Goal: Task Accomplishment & Management: Manage account settings

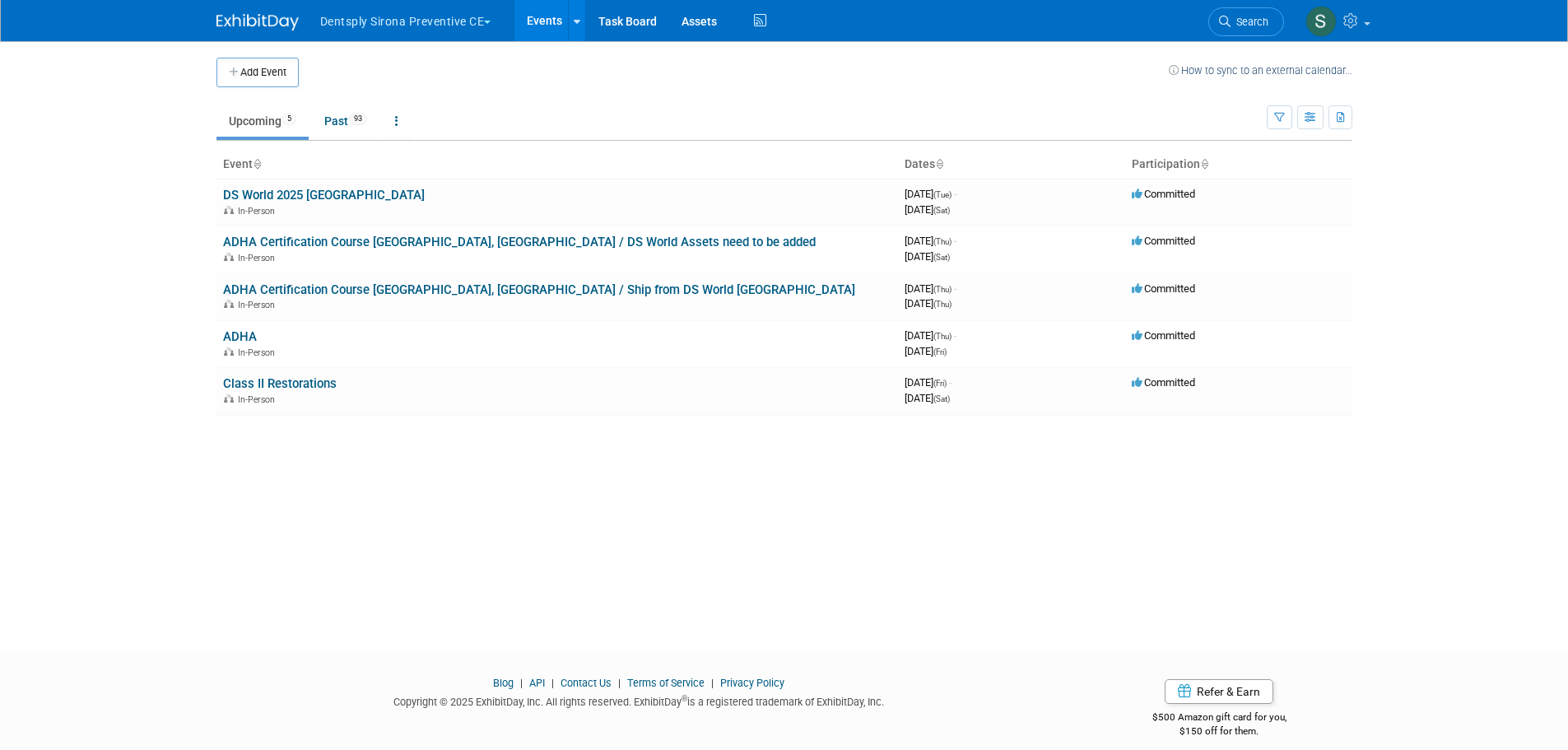
click at [451, 31] on button "Dentsply Sirona Preventive CE" at bounding box center [415, 18] width 193 height 36
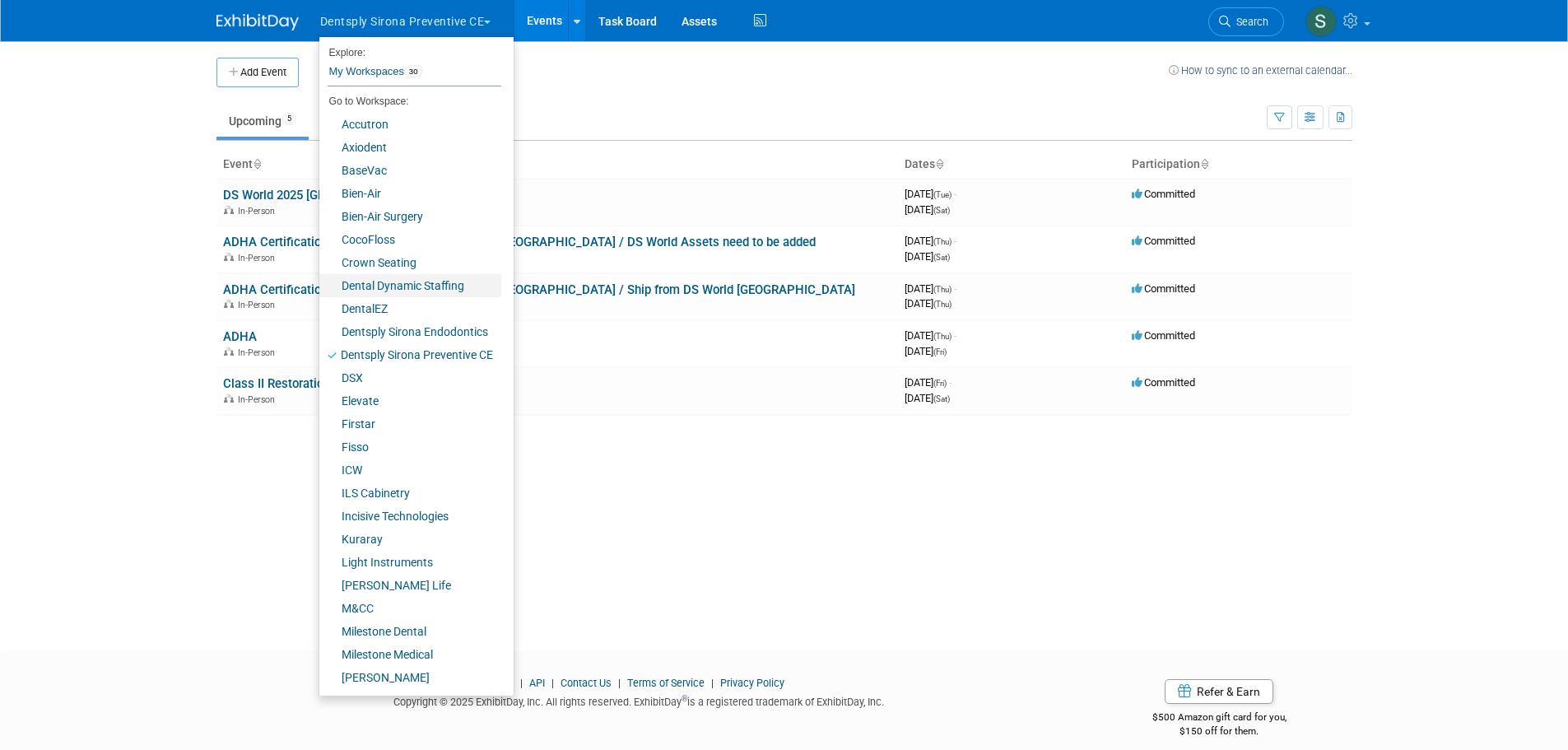
click at [417, 281] on link "Dental Dynamic Staffing" at bounding box center [410, 286] width 182 height 23
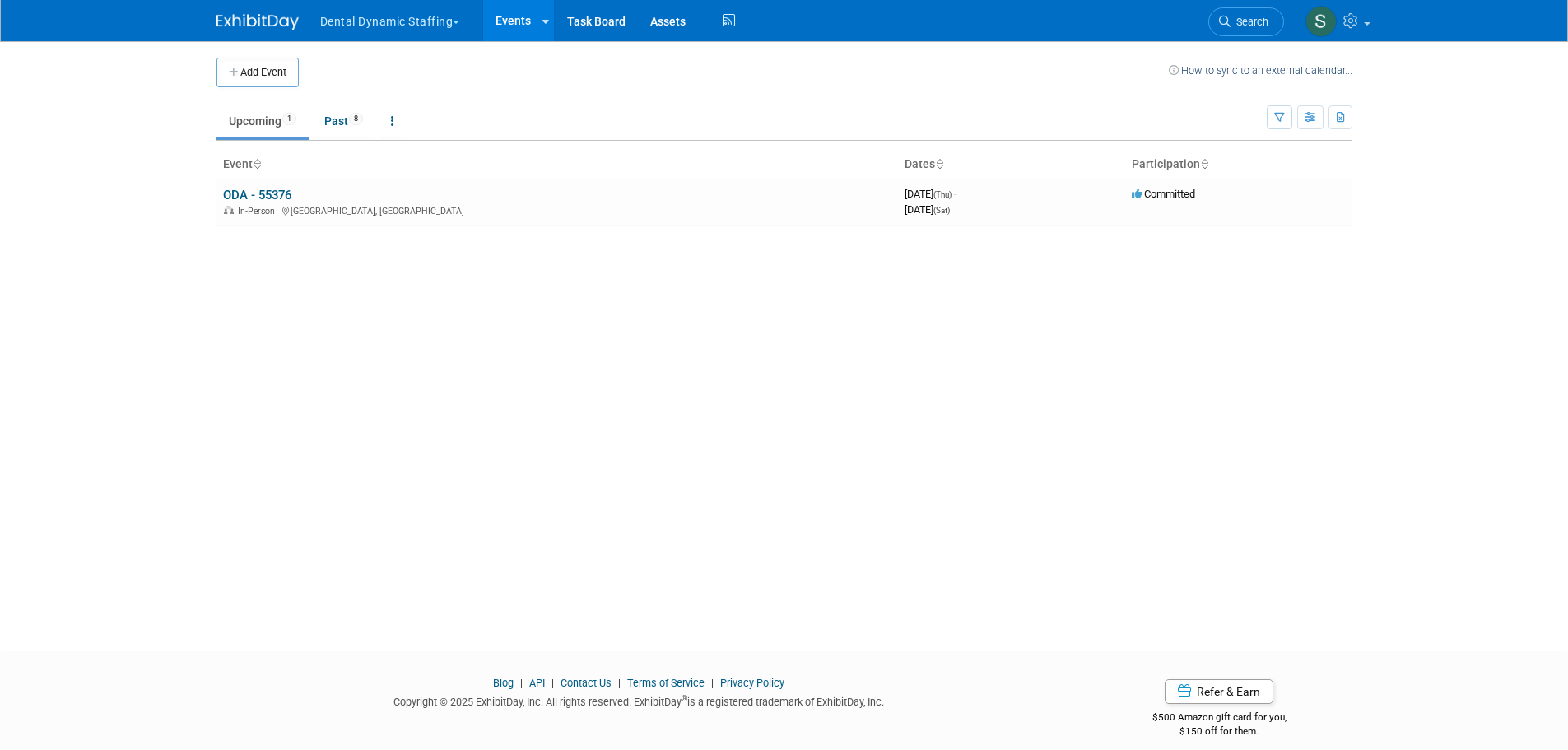
click at [267, 199] on link "ODA - 55376" at bounding box center [257, 194] width 68 height 15
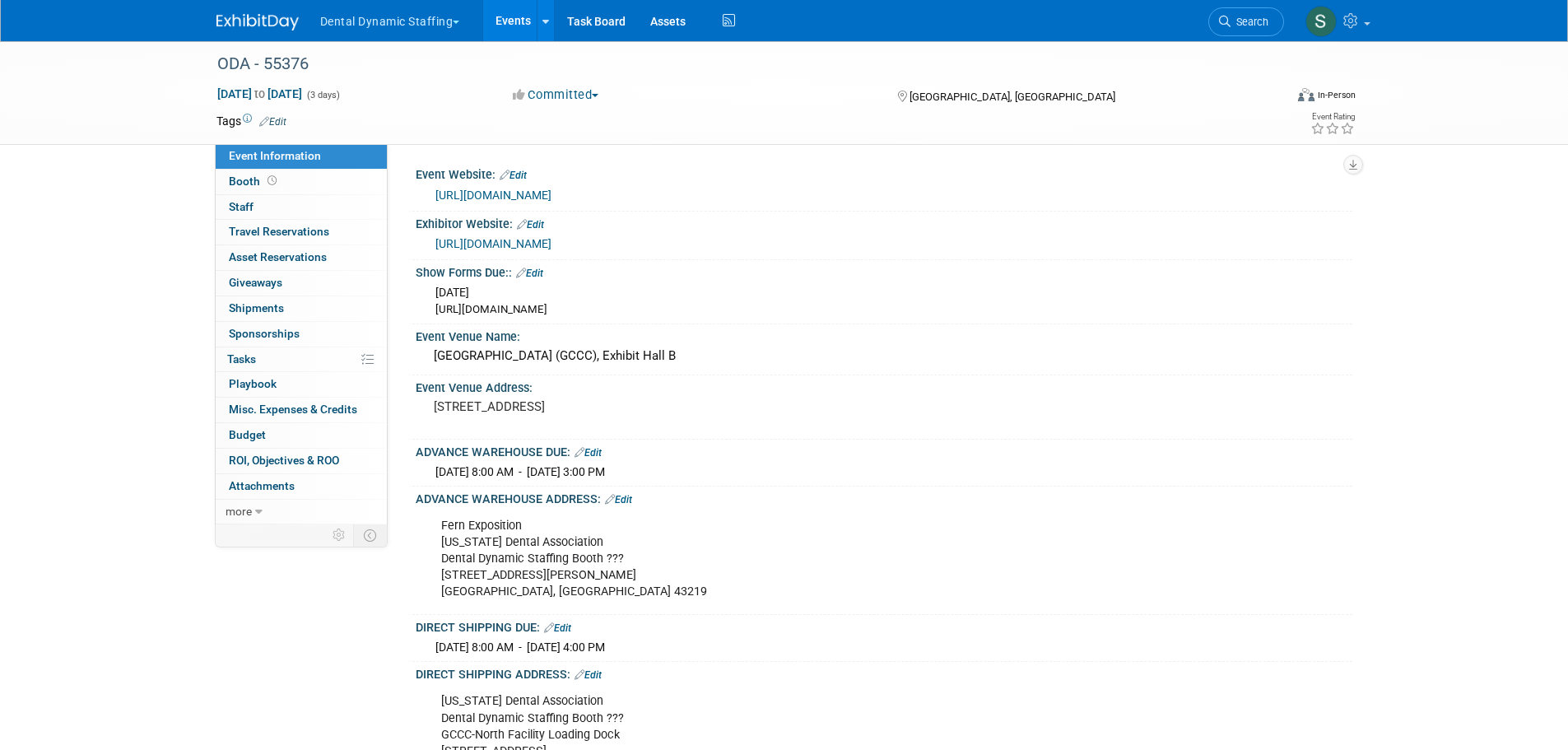
click at [280, 247] on link "0 Asset Reservations 0" at bounding box center [301, 257] width 171 height 24
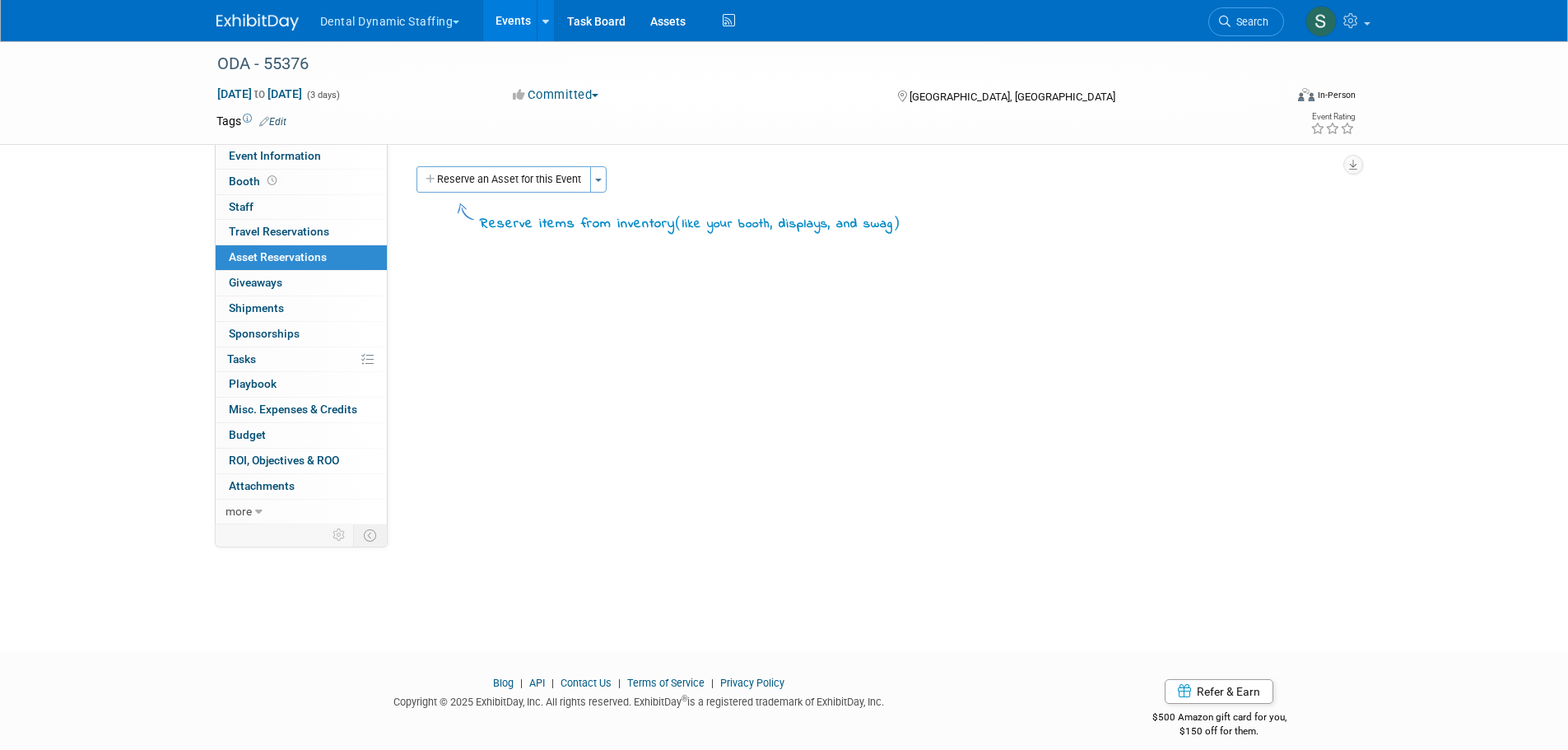
click at [557, 180] on button "Reserve an Asset for this Event" at bounding box center [504, 179] width 175 height 26
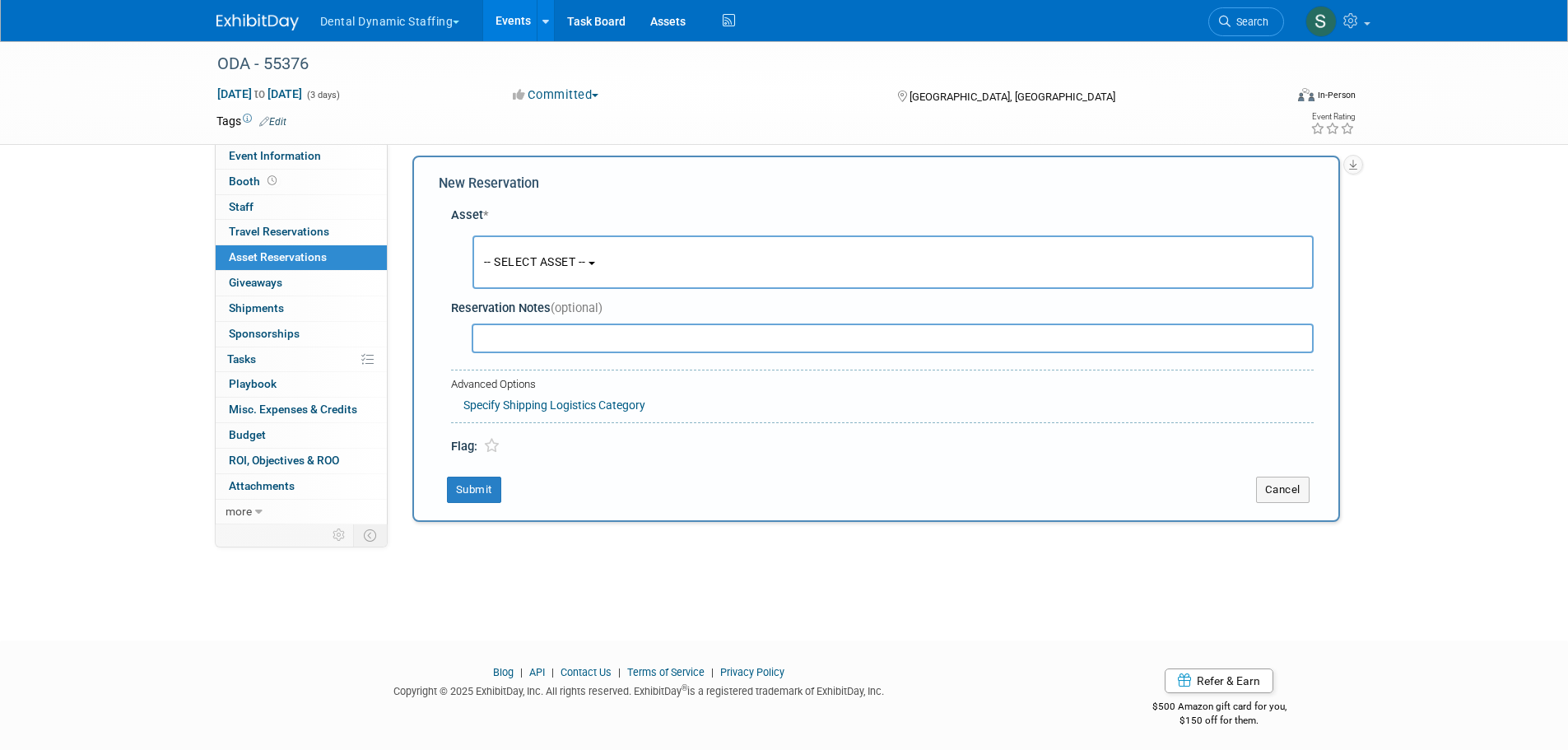
scroll to position [16, 0]
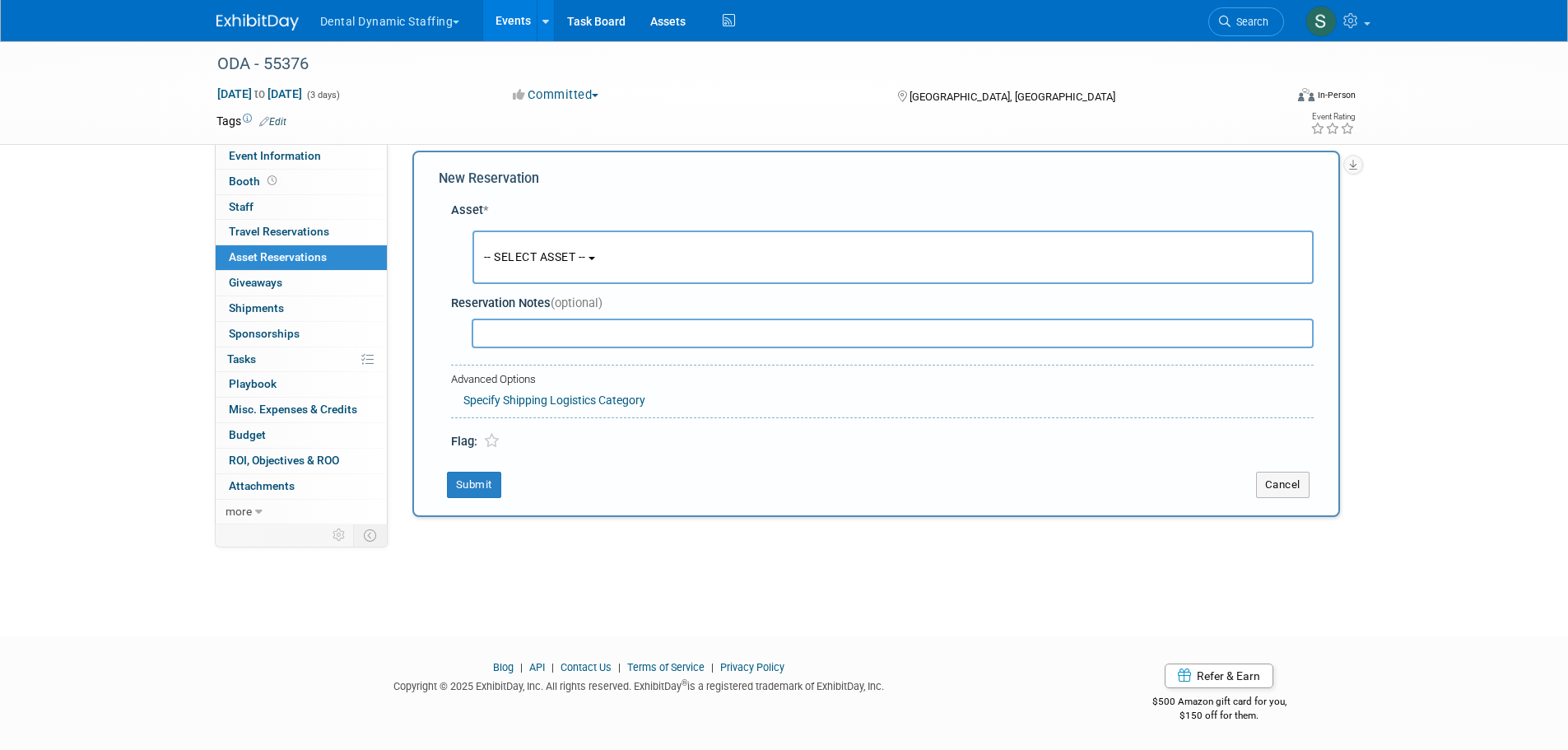
click at [560, 247] on button "-- SELECT ASSET --" at bounding box center [893, 257] width 842 height 54
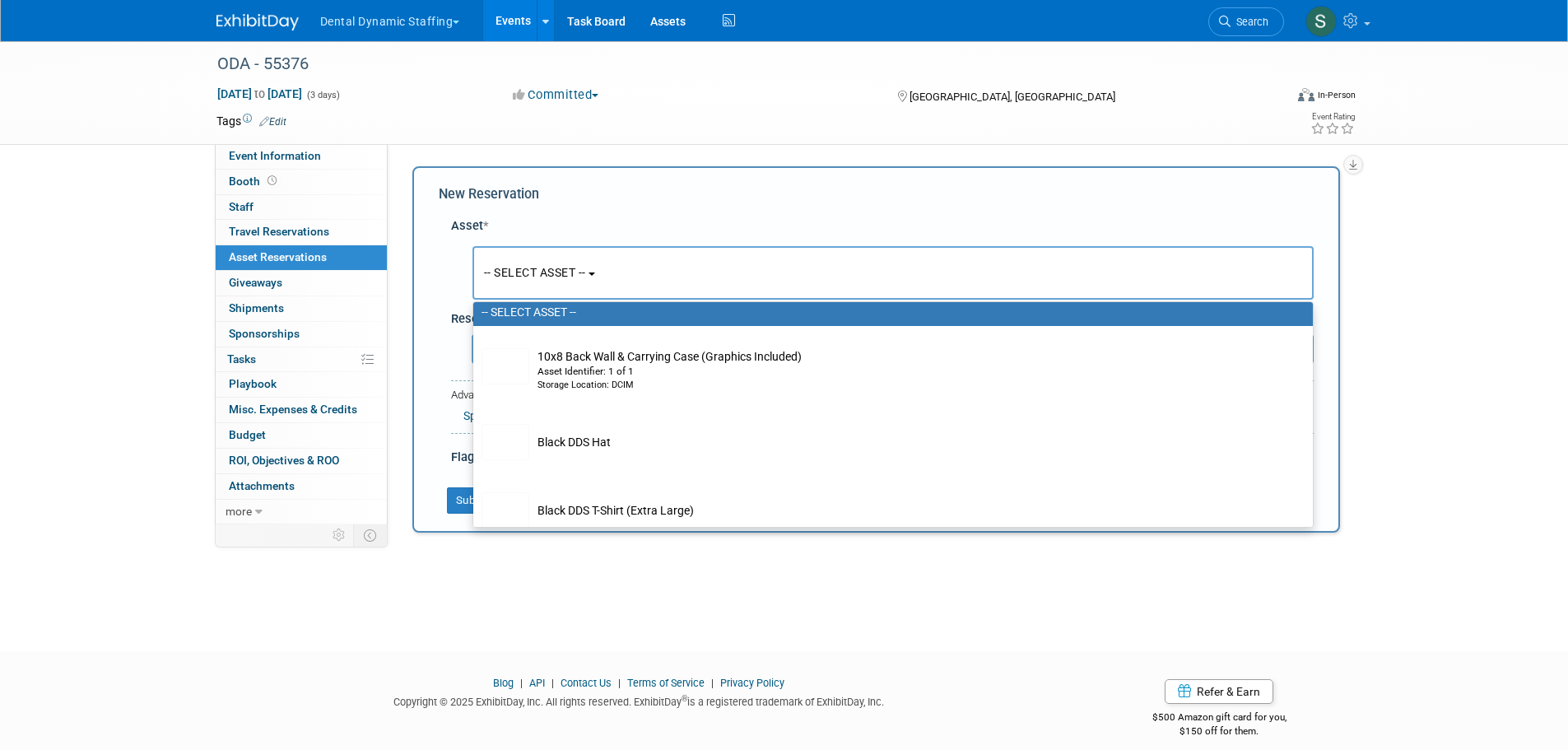
scroll to position [25, 0]
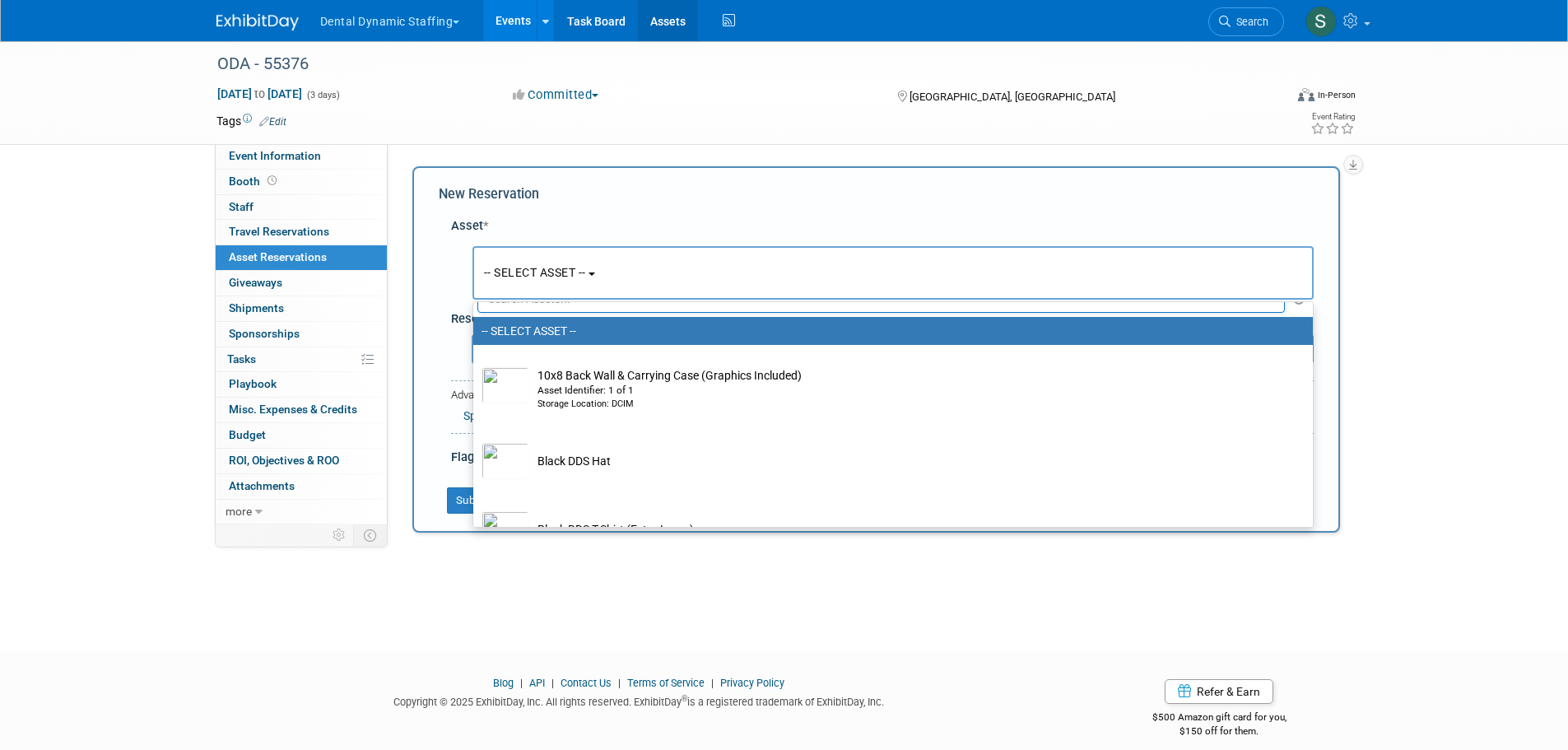
click at [674, 22] on link "Assets" at bounding box center [668, 21] width 61 height 41
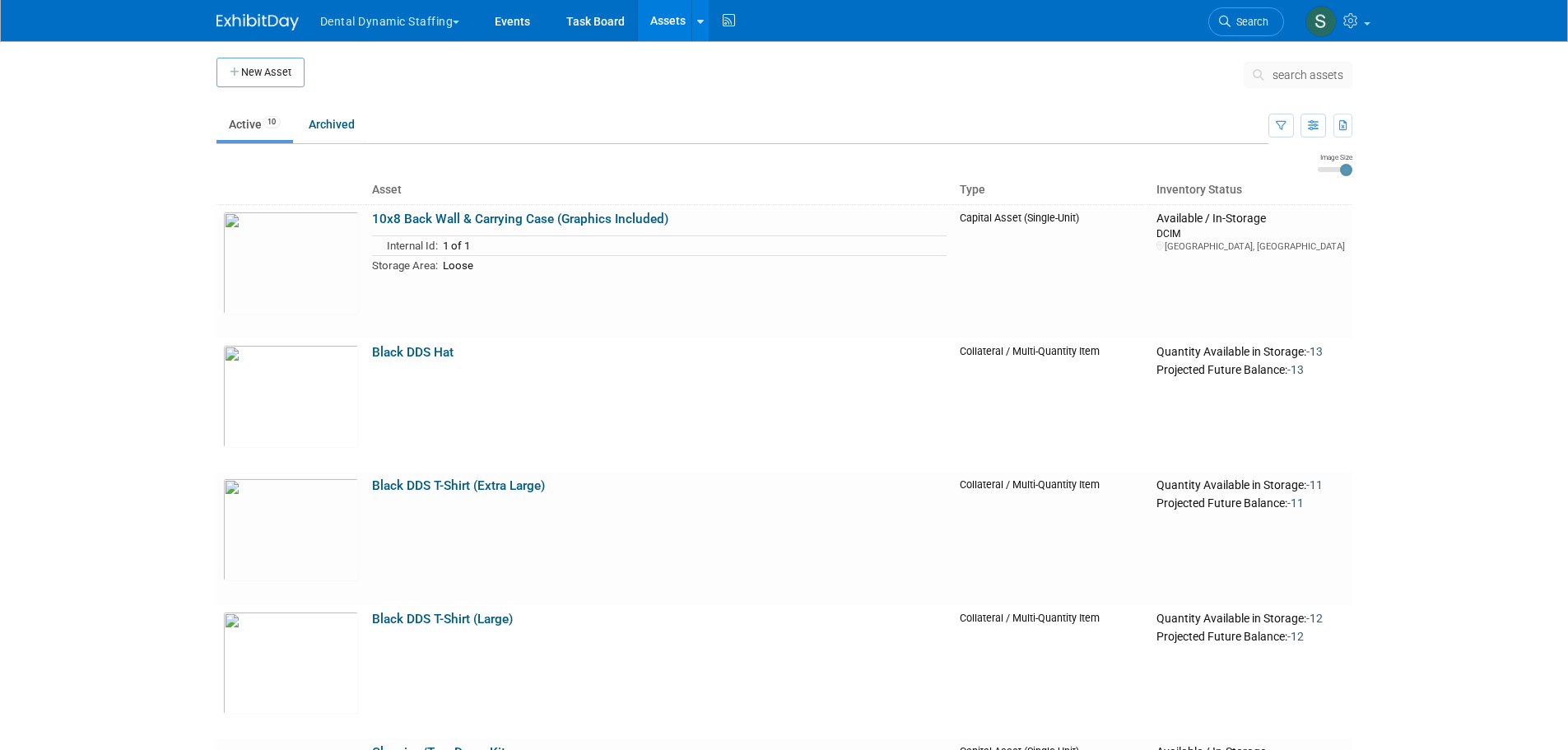
click at [268, 71] on button "New Asset" at bounding box center [261, 72] width 88 height 29
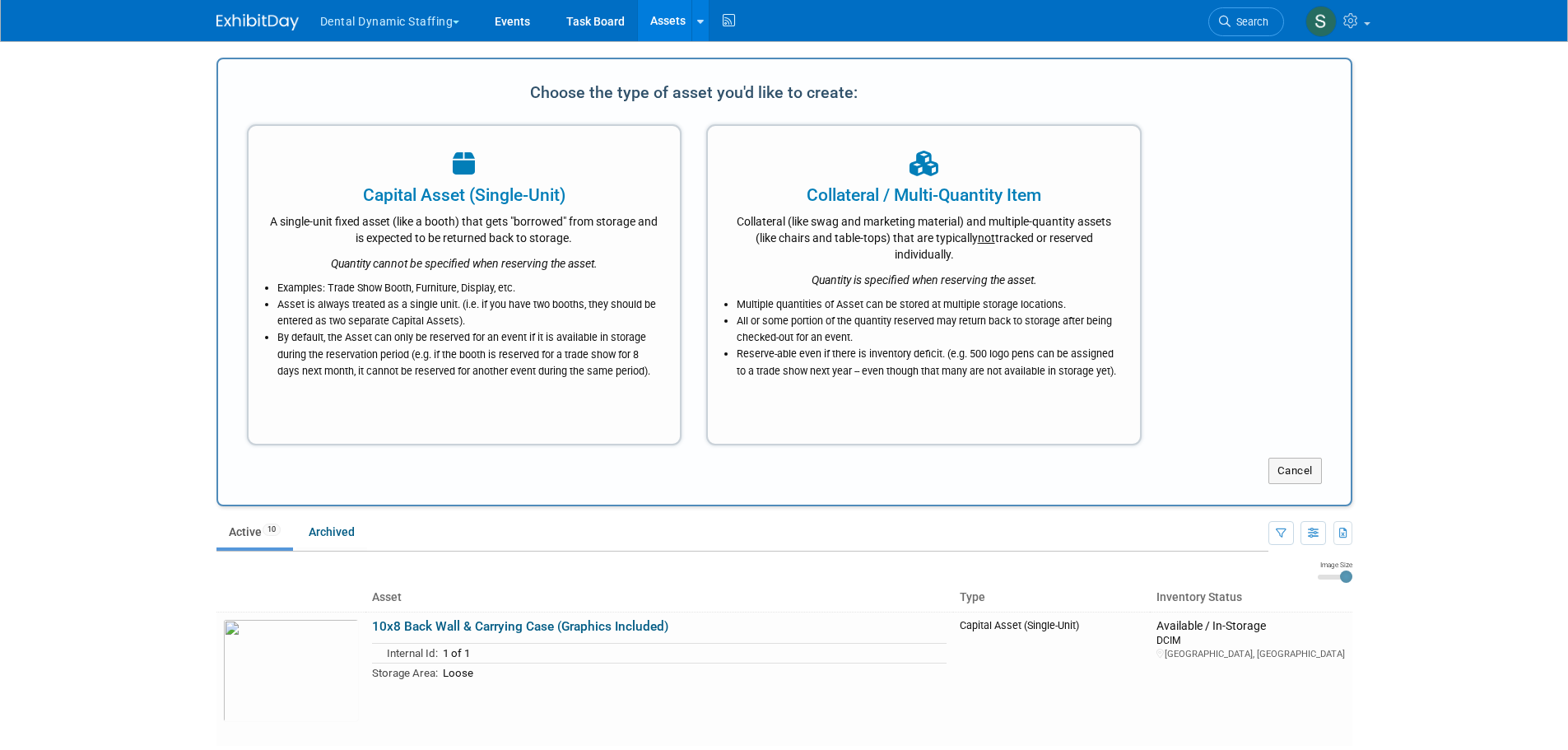
click at [526, 234] on div "A single-unit fixed asset (like a booth) that gets "borrowed" from storage and …" at bounding box center [465, 227] width 392 height 39
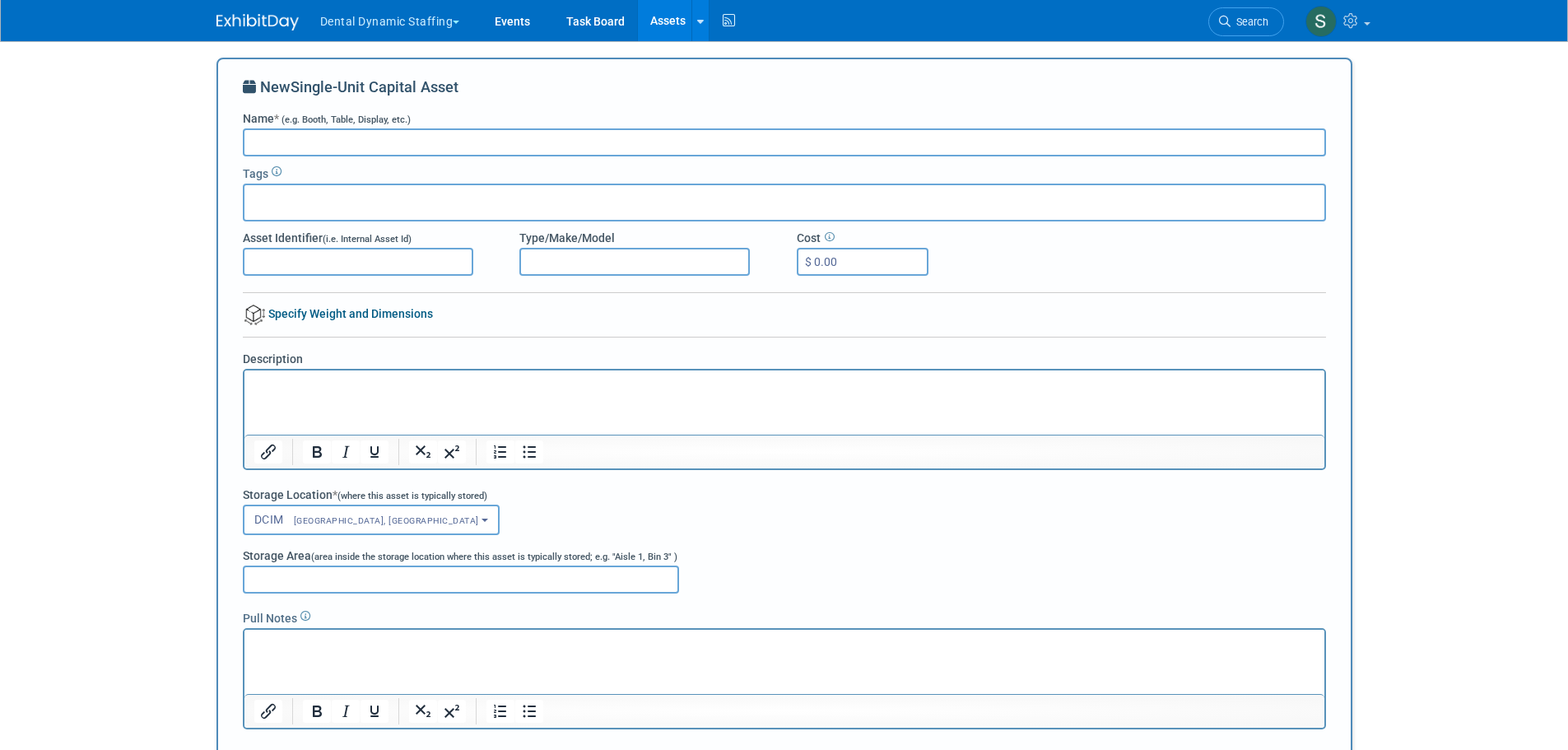
click at [522, 149] on input "Name * (e.g. Booth, Table, Display, etc.)" at bounding box center [785, 143] width 1084 height 28
type input "Fiber Crate with Booth Materials"
click at [333, 391] on p "Rich Text Area. Press ALT-0 for help." at bounding box center [784, 385] width 1061 height 17
click at [575, 386] on p "Most booth materials such as back wall, counter cases, and acessories go here" at bounding box center [784, 385] width 1061 height 17
click at [828, 381] on p "Most booth materials such as back wall, counter cases, and accessories go here" at bounding box center [784, 385] width 1061 height 17
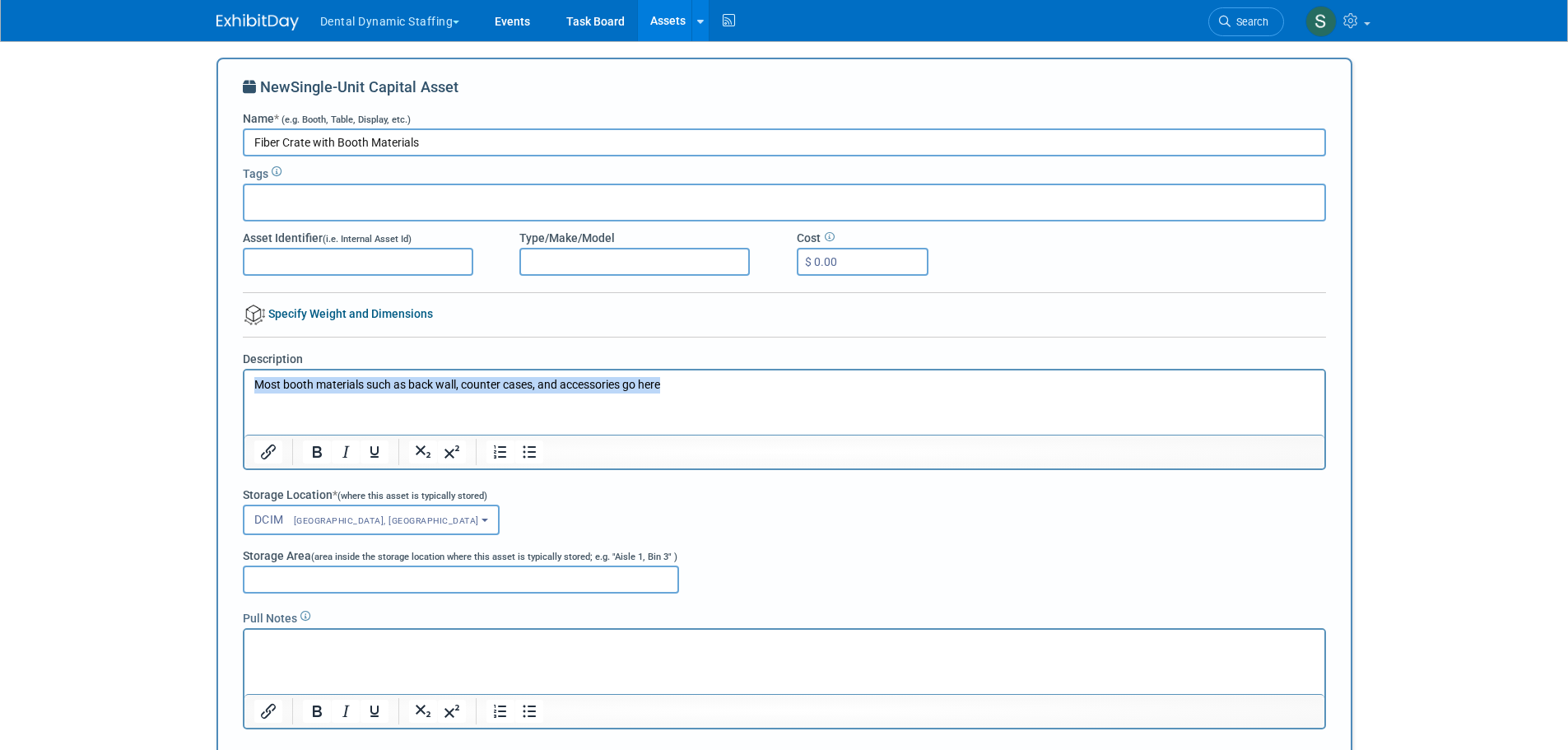
drag, startPoint x: 680, startPoint y: 384, endPoint x: 186, endPoint y: 390, distance: 494.0
click at [244, 390] on html "Most booth materials such as back wall, counter cases, and accessories go here" at bounding box center [784, 382] width 1080 height 23
copy p "Most booth materials such as back wall, counter cases, and accessories go here"
click at [388, 653] on html at bounding box center [784, 642] width 1080 height 23
drag, startPoint x: 387, startPoint y: 659, endPoint x: 309, endPoint y: 644, distance: 79.4
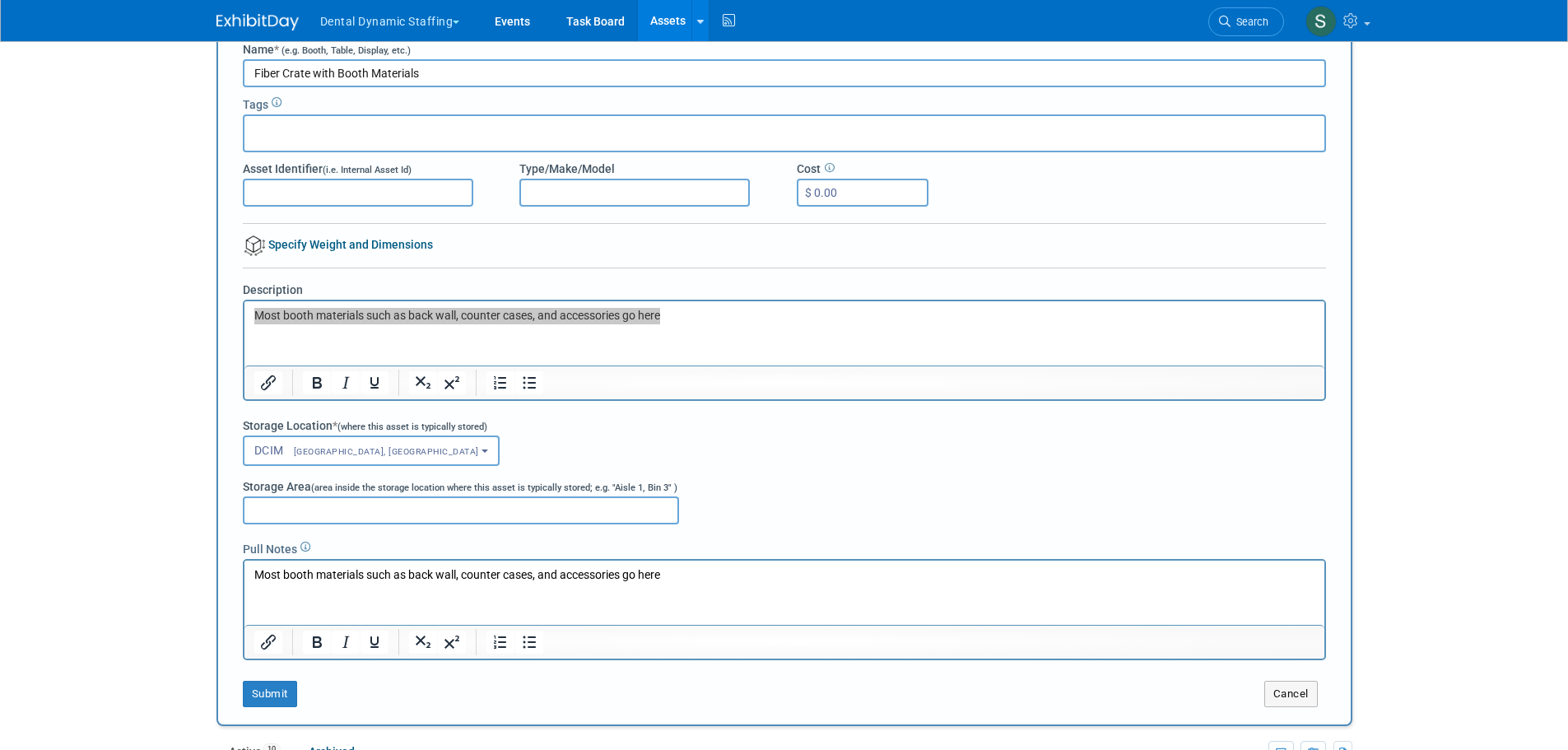
scroll to position [220, 0]
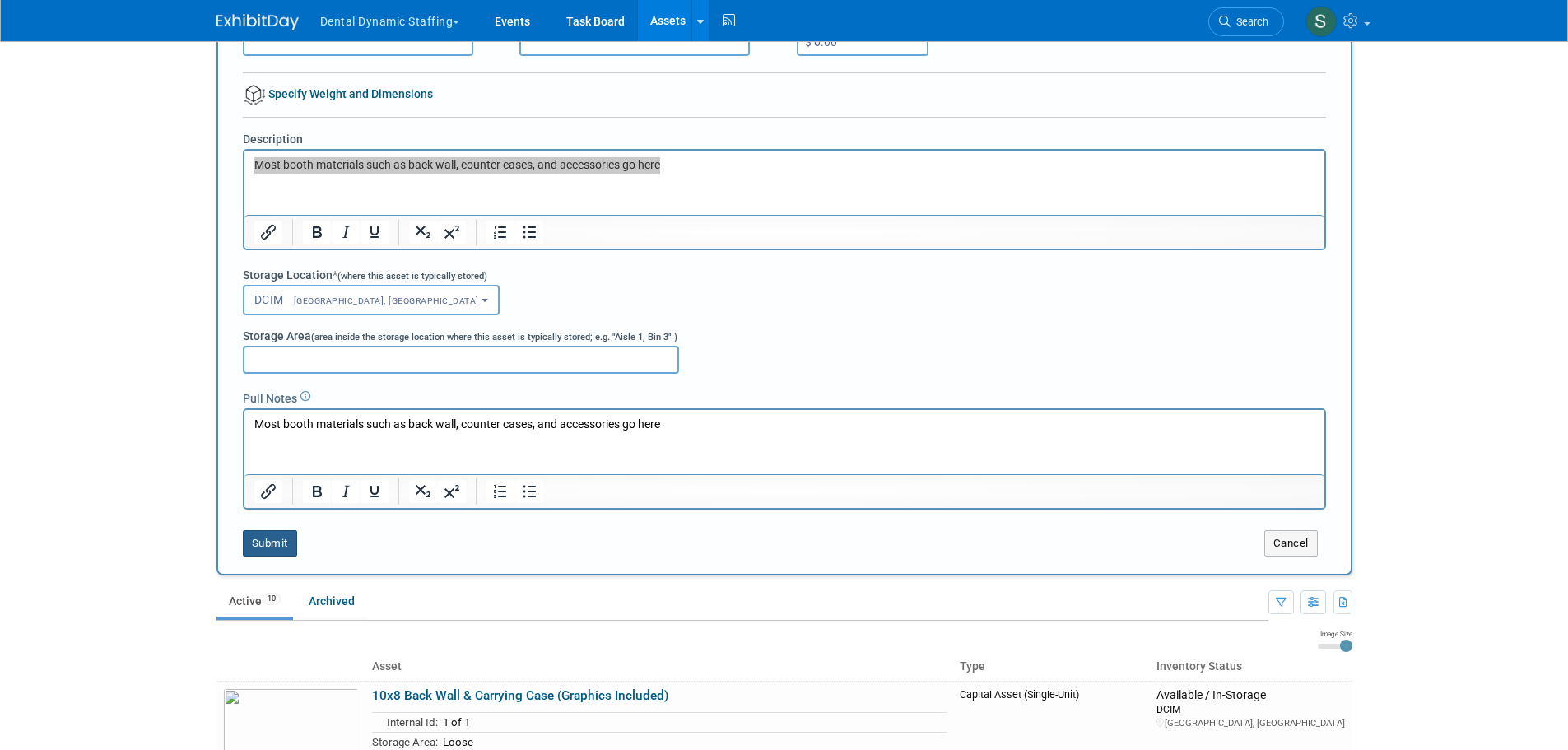
click at [263, 546] on button "Submit" at bounding box center [270, 543] width 55 height 26
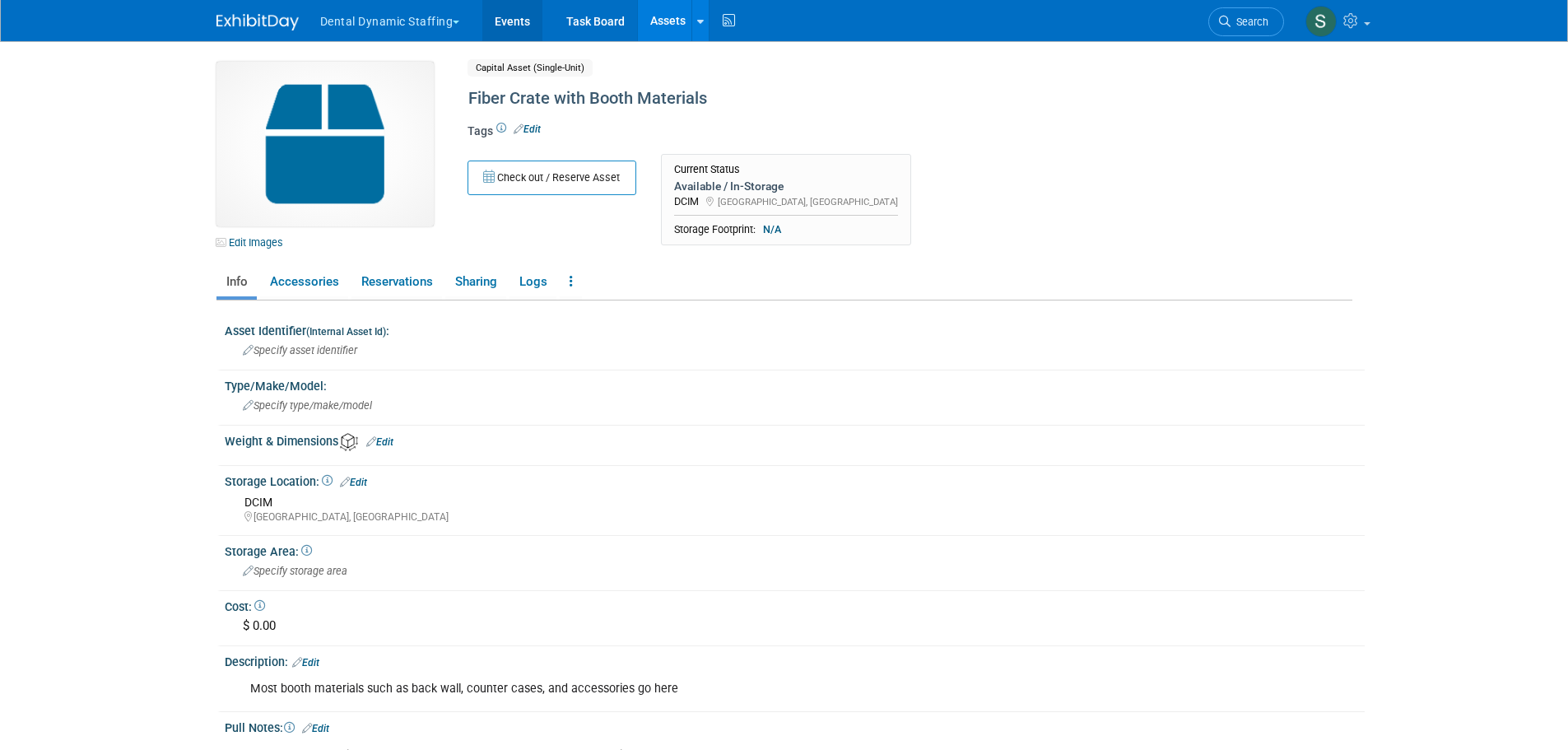
click at [519, 20] on link "Events" at bounding box center [513, 21] width 61 height 41
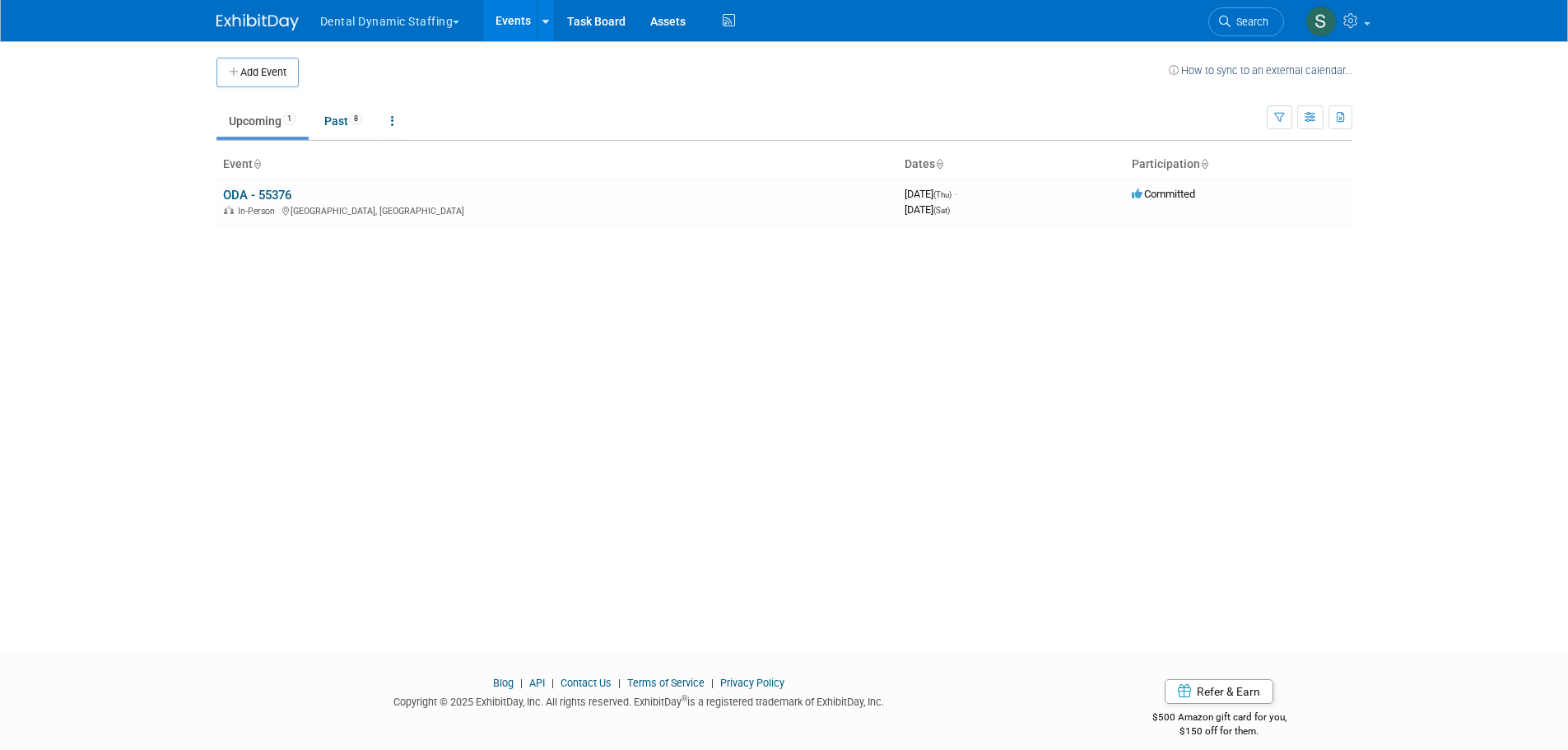
click at [269, 189] on link "ODA - 55376" at bounding box center [257, 194] width 68 height 15
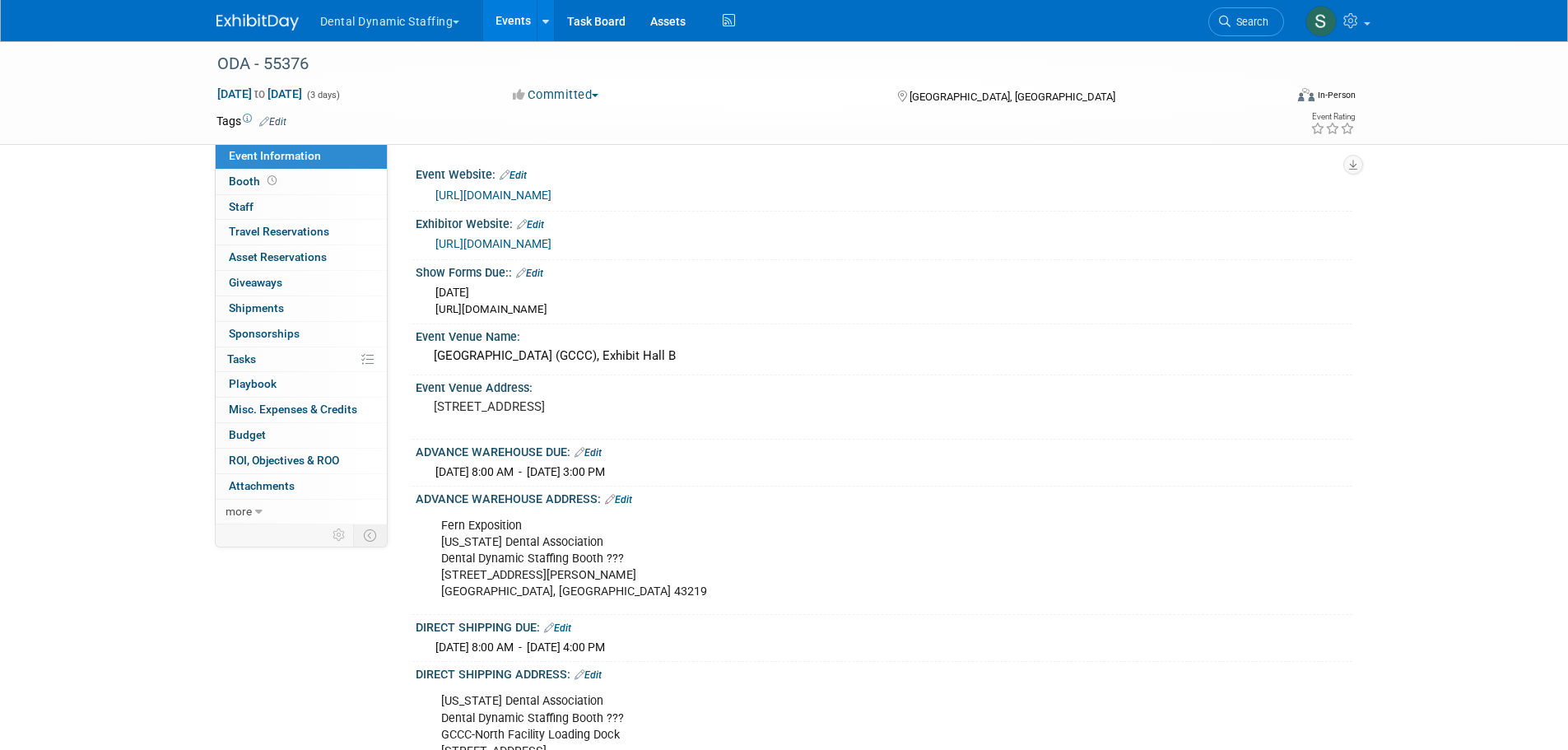
click at [251, 263] on span "Asset Reservations 0" at bounding box center [277, 256] width 98 height 13
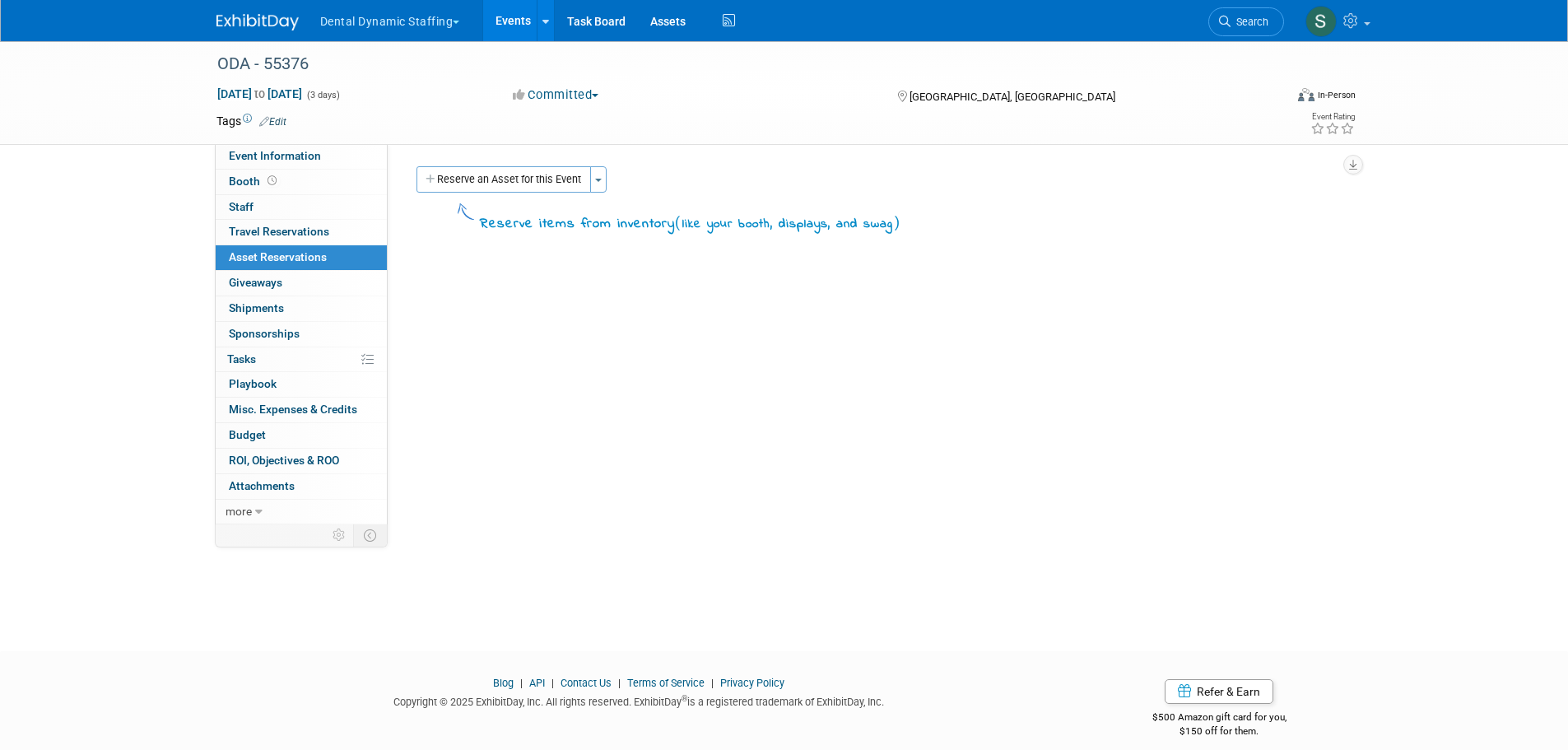
click at [546, 168] on button "Reserve an Asset for this Event" at bounding box center [504, 179] width 175 height 26
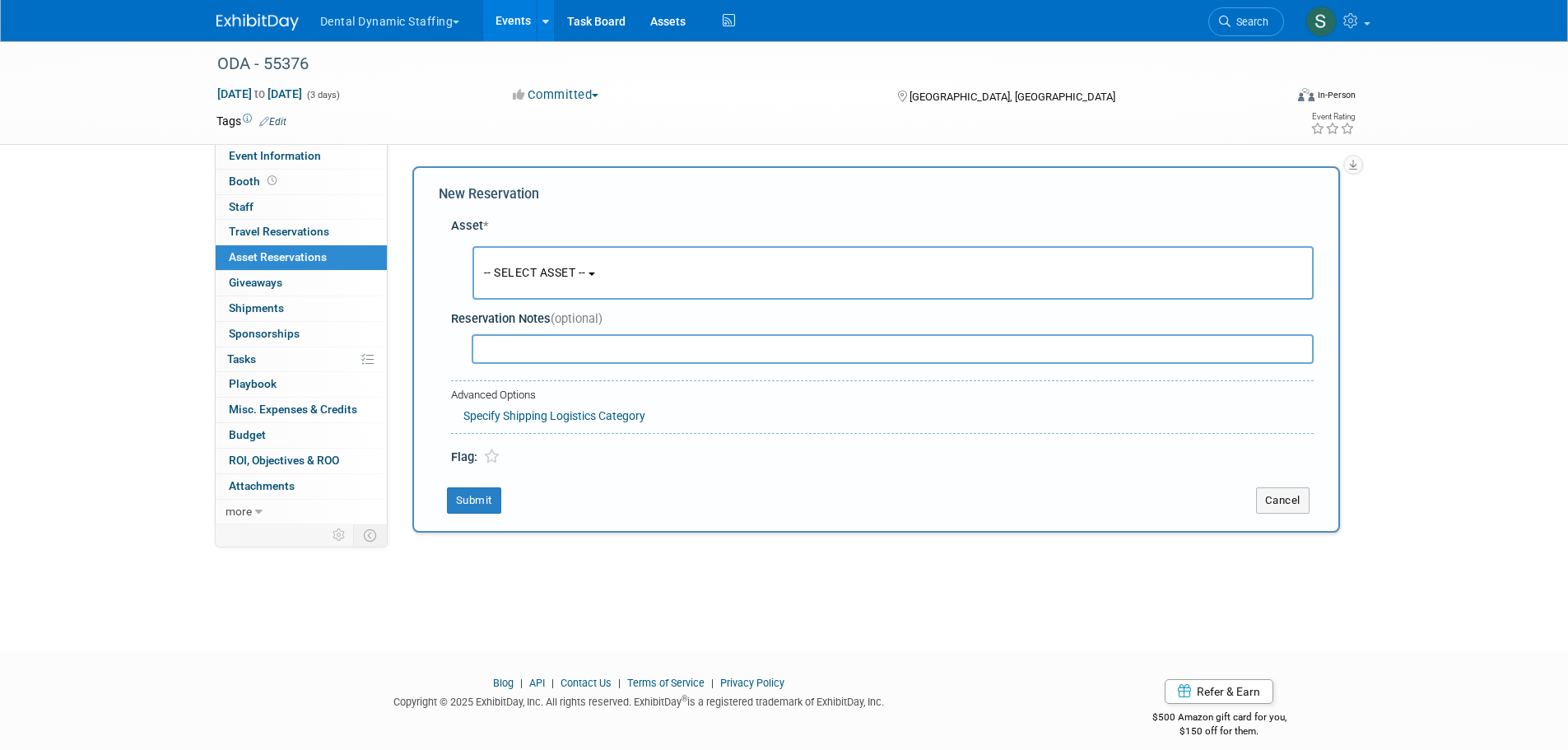
scroll to position [16, 0]
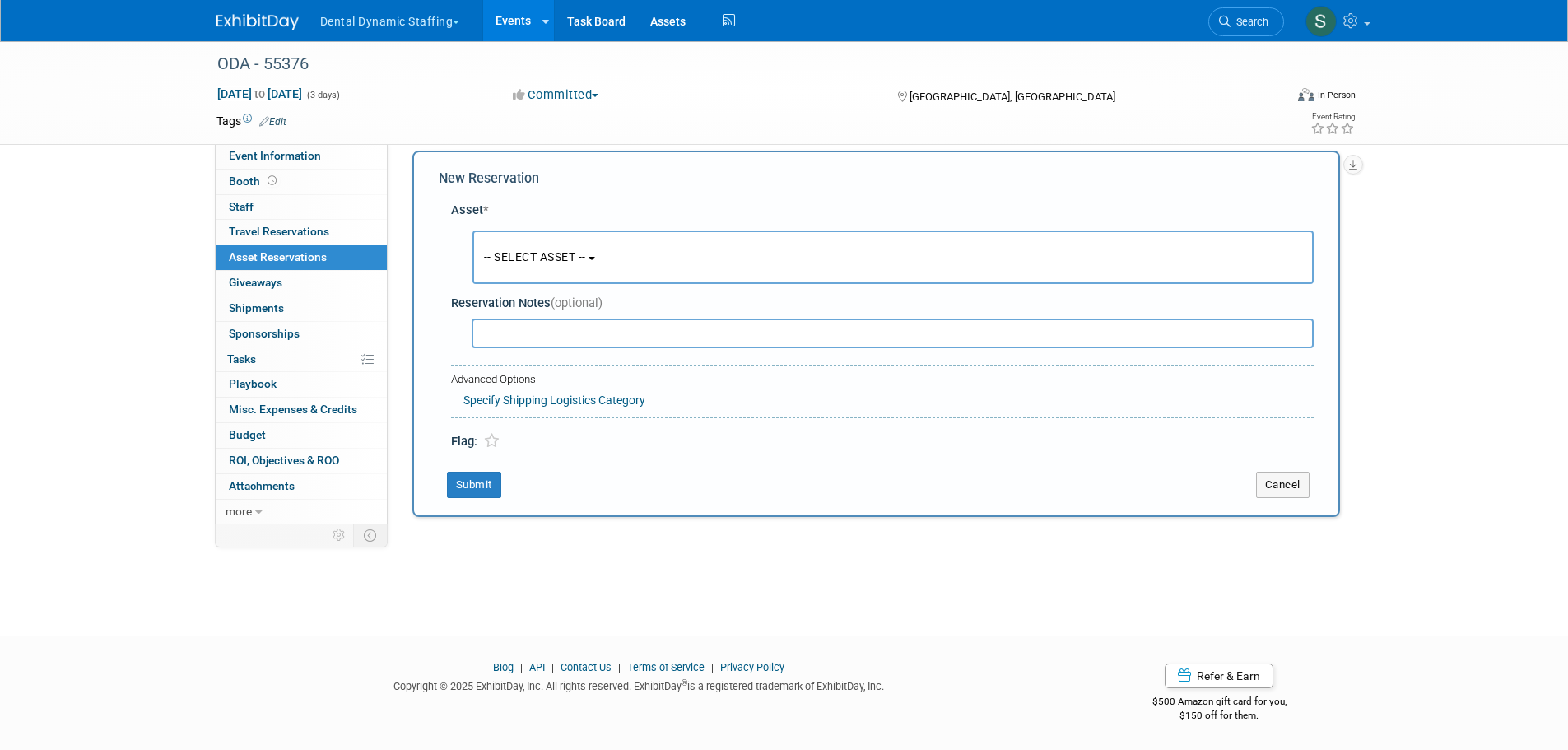
click at [541, 245] on button "-- SELECT ASSET --" at bounding box center [893, 257] width 842 height 54
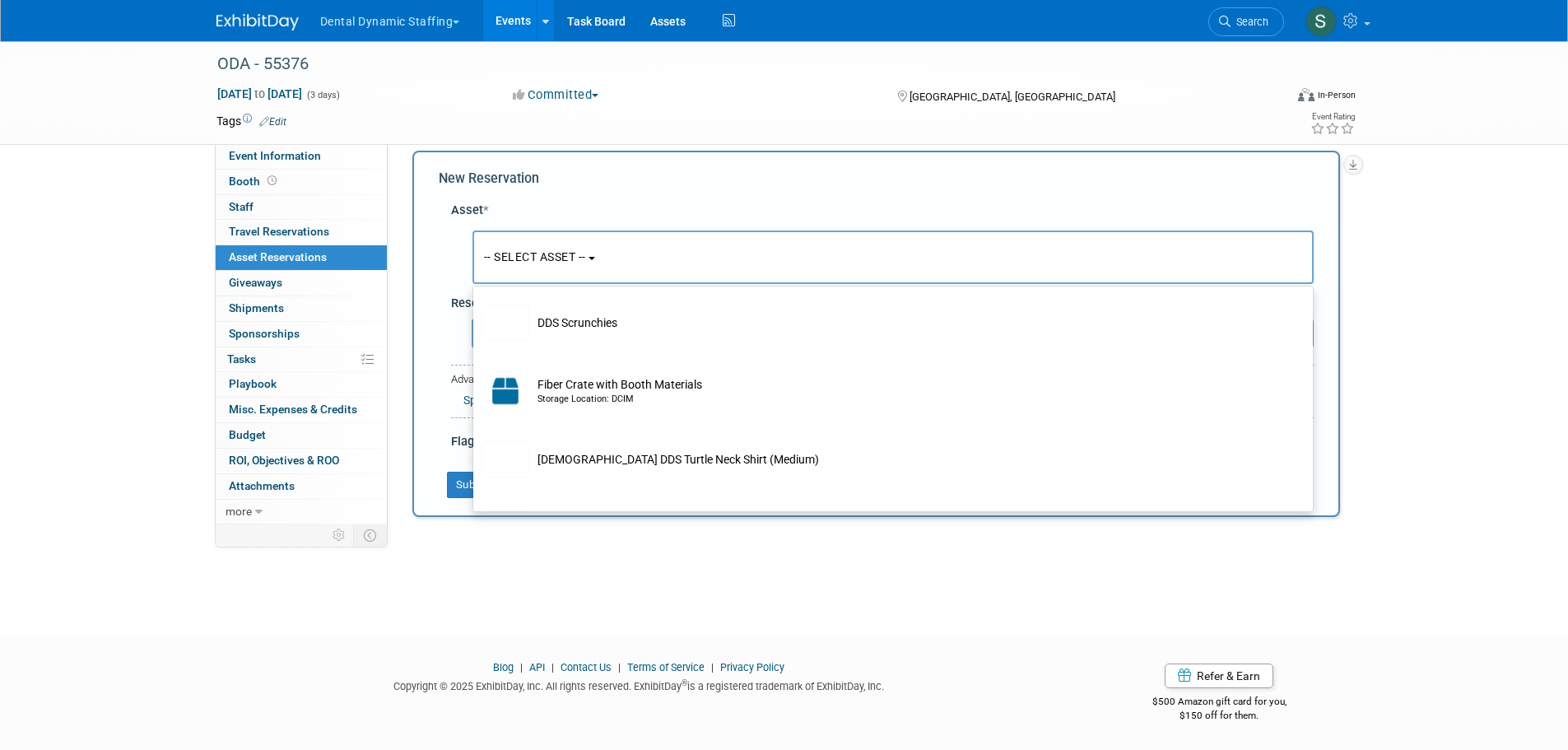
scroll to position [494, 0]
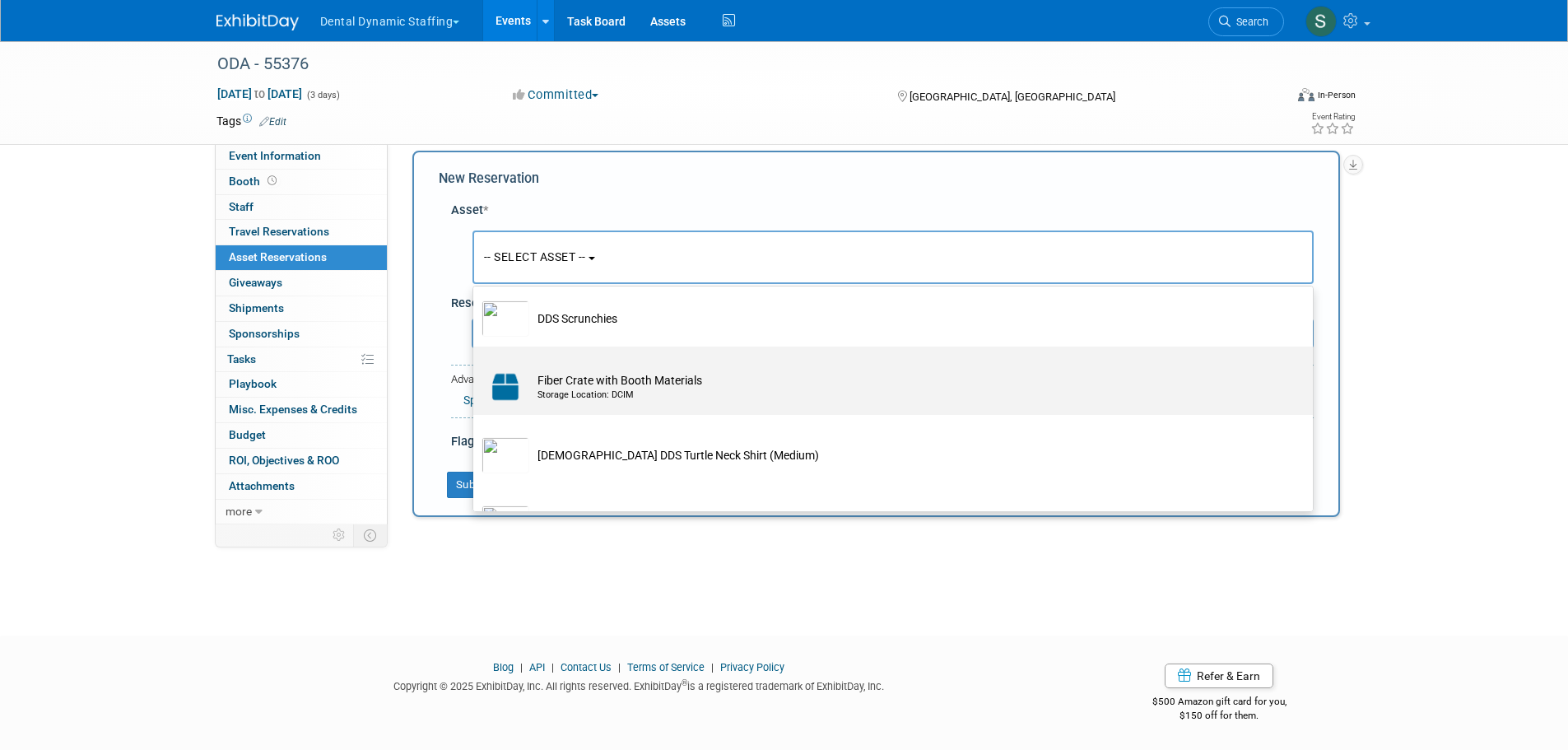
click at [555, 399] on div "Storage Location: DCIM" at bounding box center [909, 395] width 743 height 13
click at [475, 366] on input "Fiber Crate with Booth Materials Storage Location: DCIM" at bounding box center [470, 360] width 11 height 11
select select "10729269"
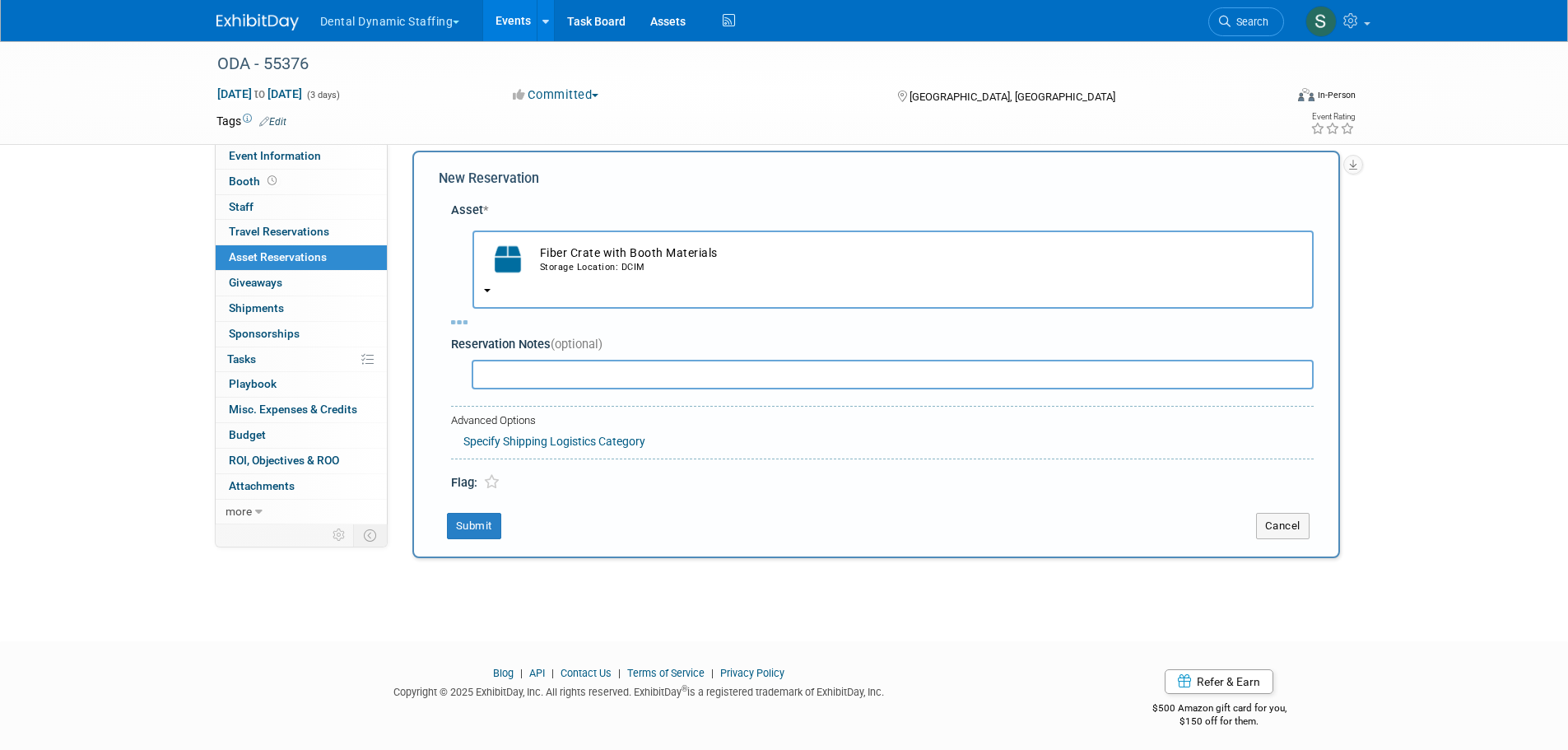
select select "8"
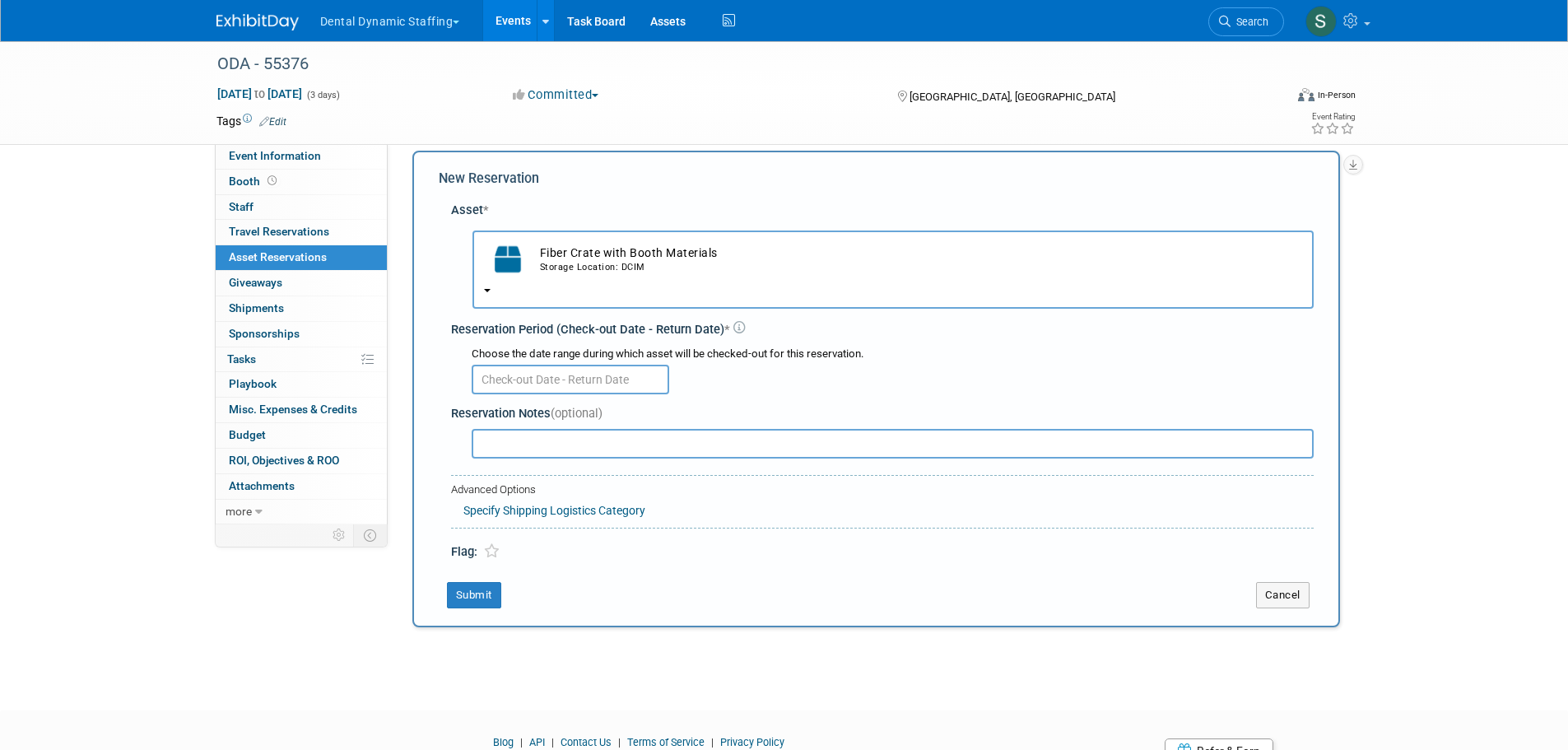
click at [564, 386] on input "text" at bounding box center [570, 380] width 197 height 29
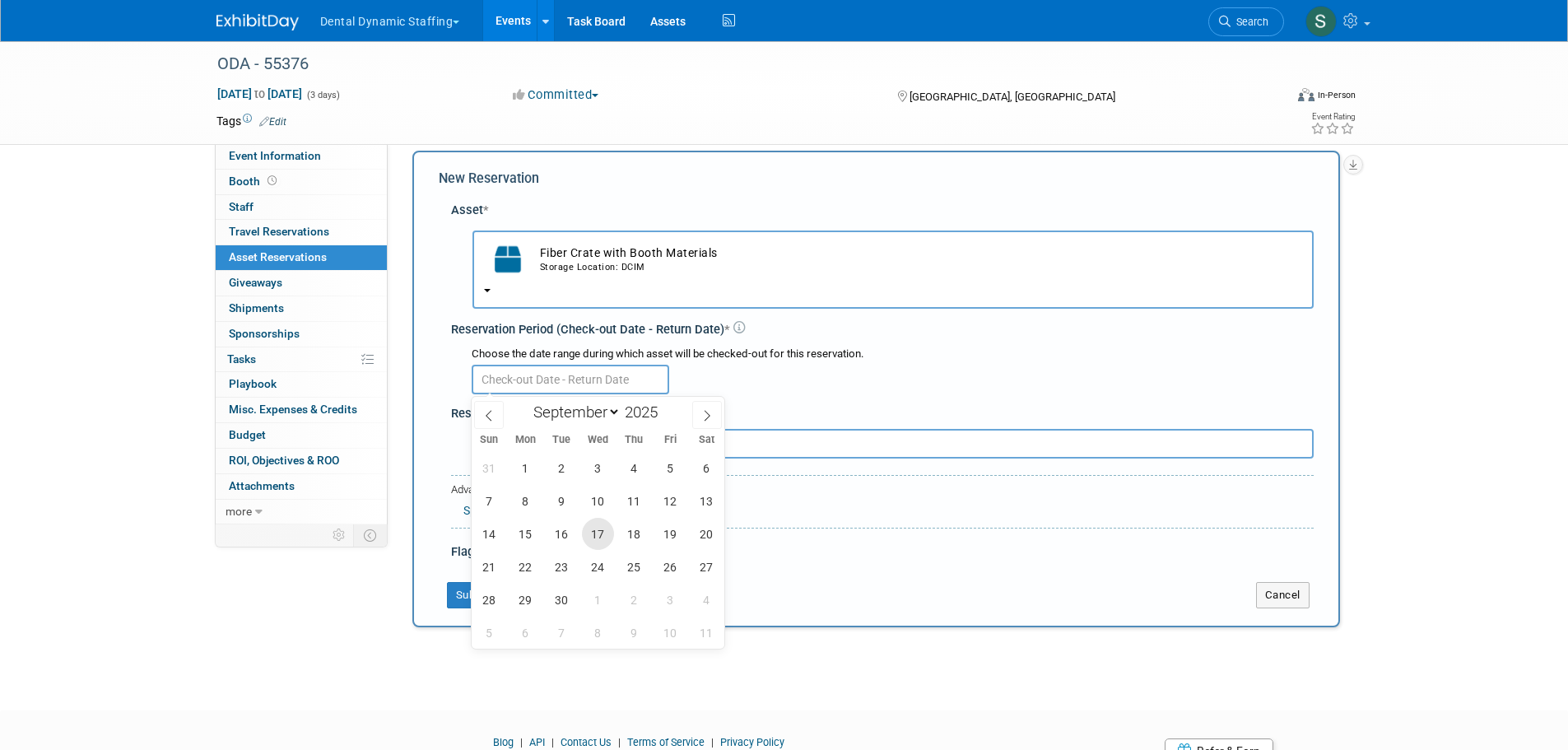
click at [606, 533] on span "17" at bounding box center [598, 533] width 32 height 32
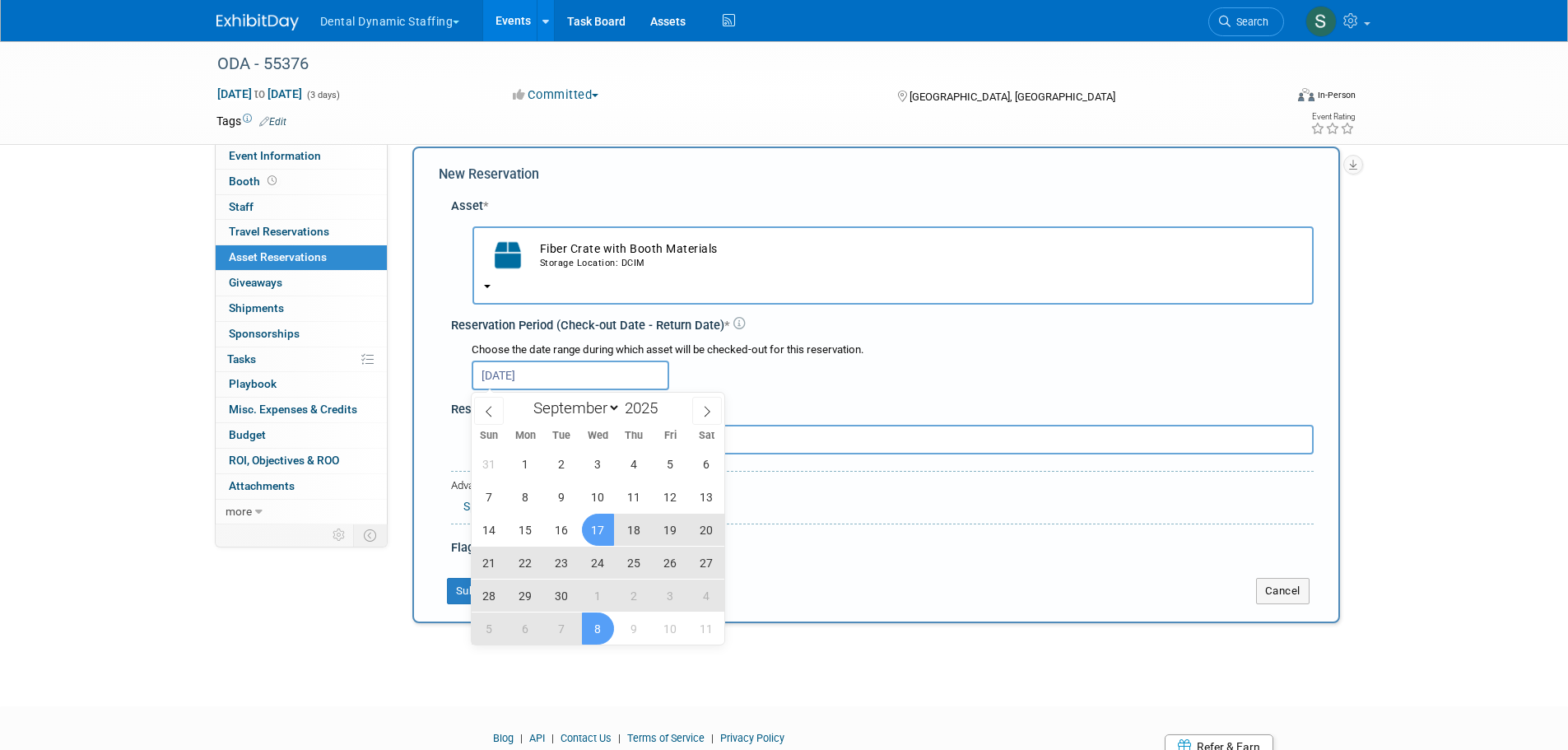
scroll to position [10, 0]
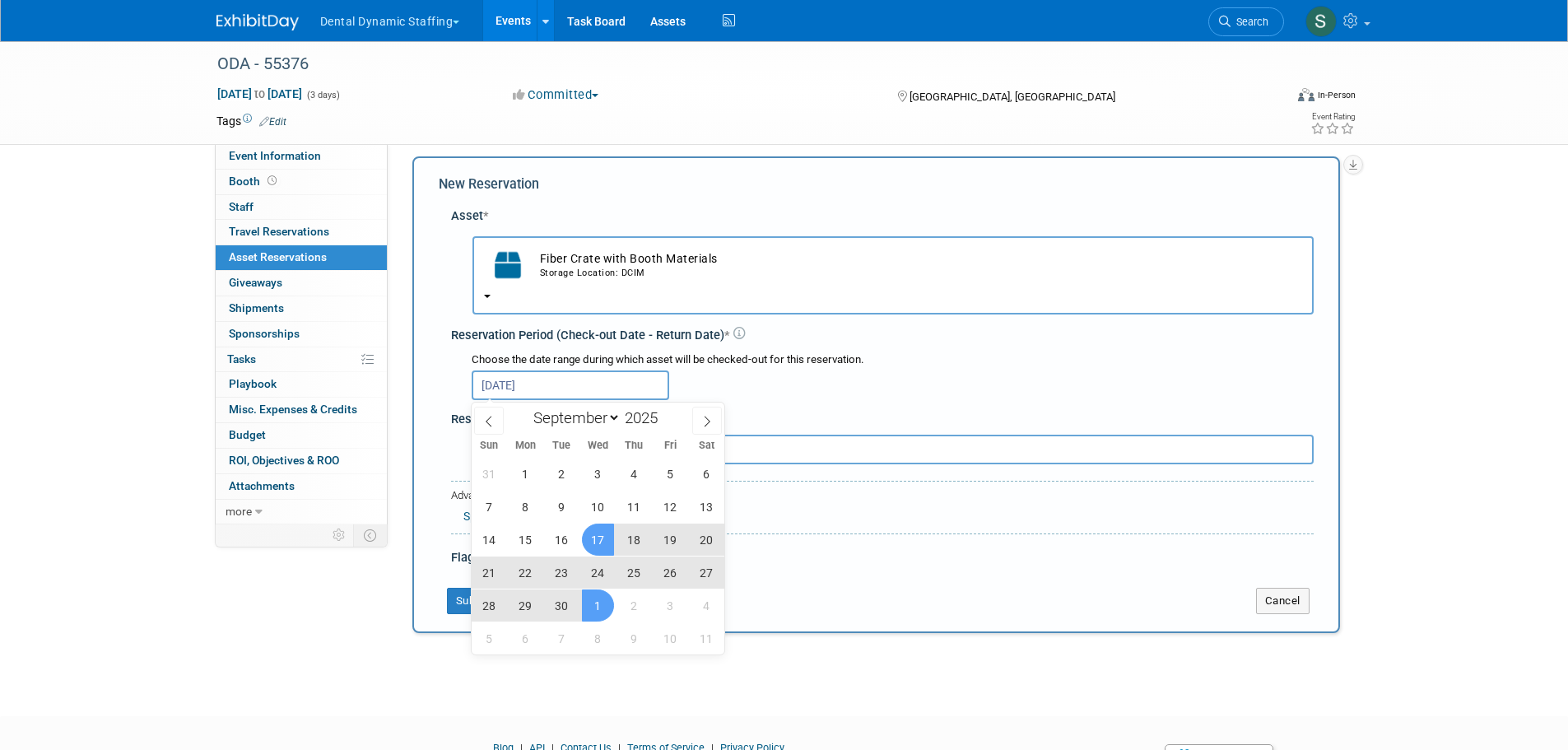
click at [596, 590] on span "1" at bounding box center [598, 605] width 32 height 32
type input "[DATE] to [DATE]"
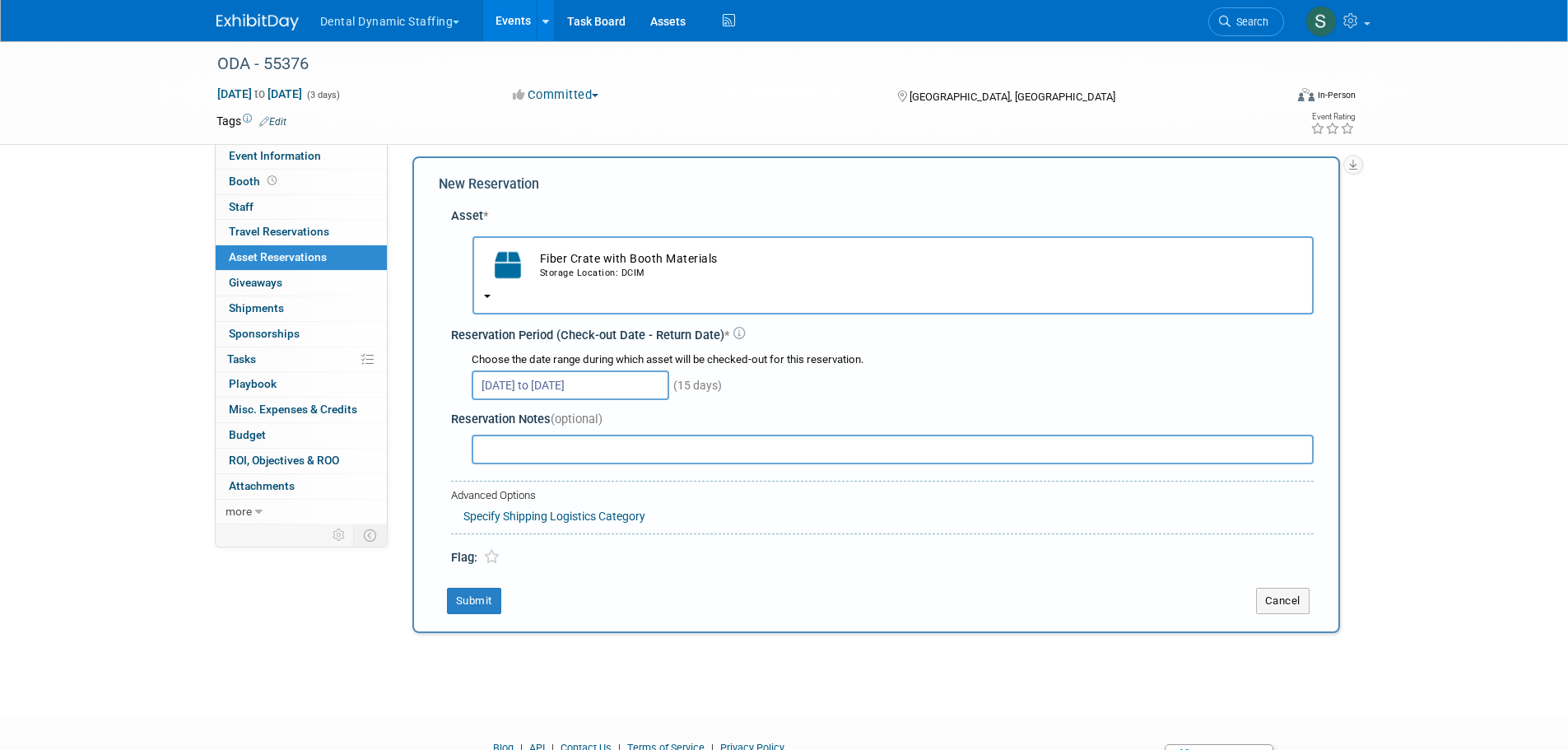
click at [545, 454] on input "text" at bounding box center [892, 449] width 843 height 29
type input "SEND ALL DDS MATERIALS TO [PERSON_NAME] SHOW - NOT TO RETURN"
click at [491, 591] on button "Submit" at bounding box center [475, 601] width 55 height 26
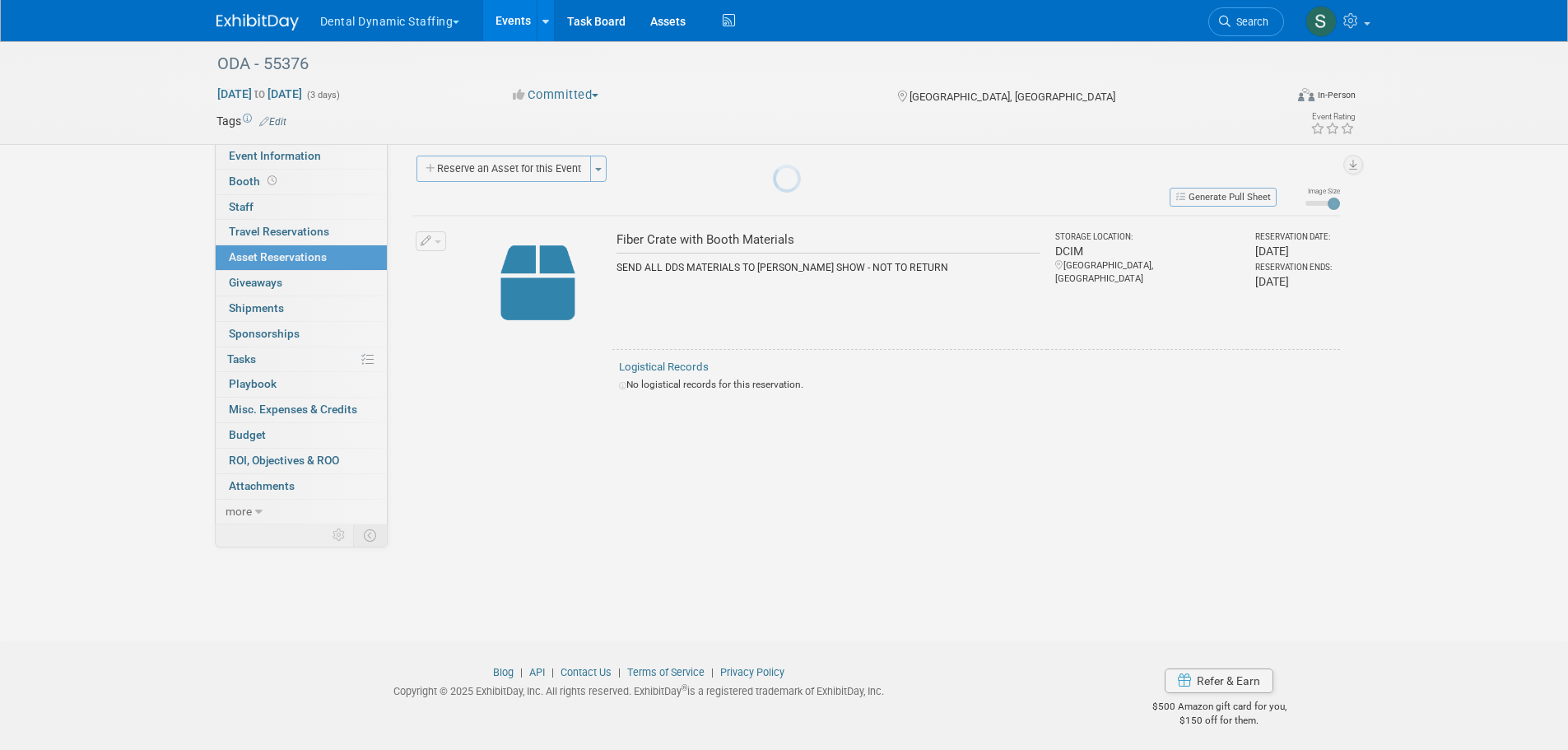
scroll to position [17, 0]
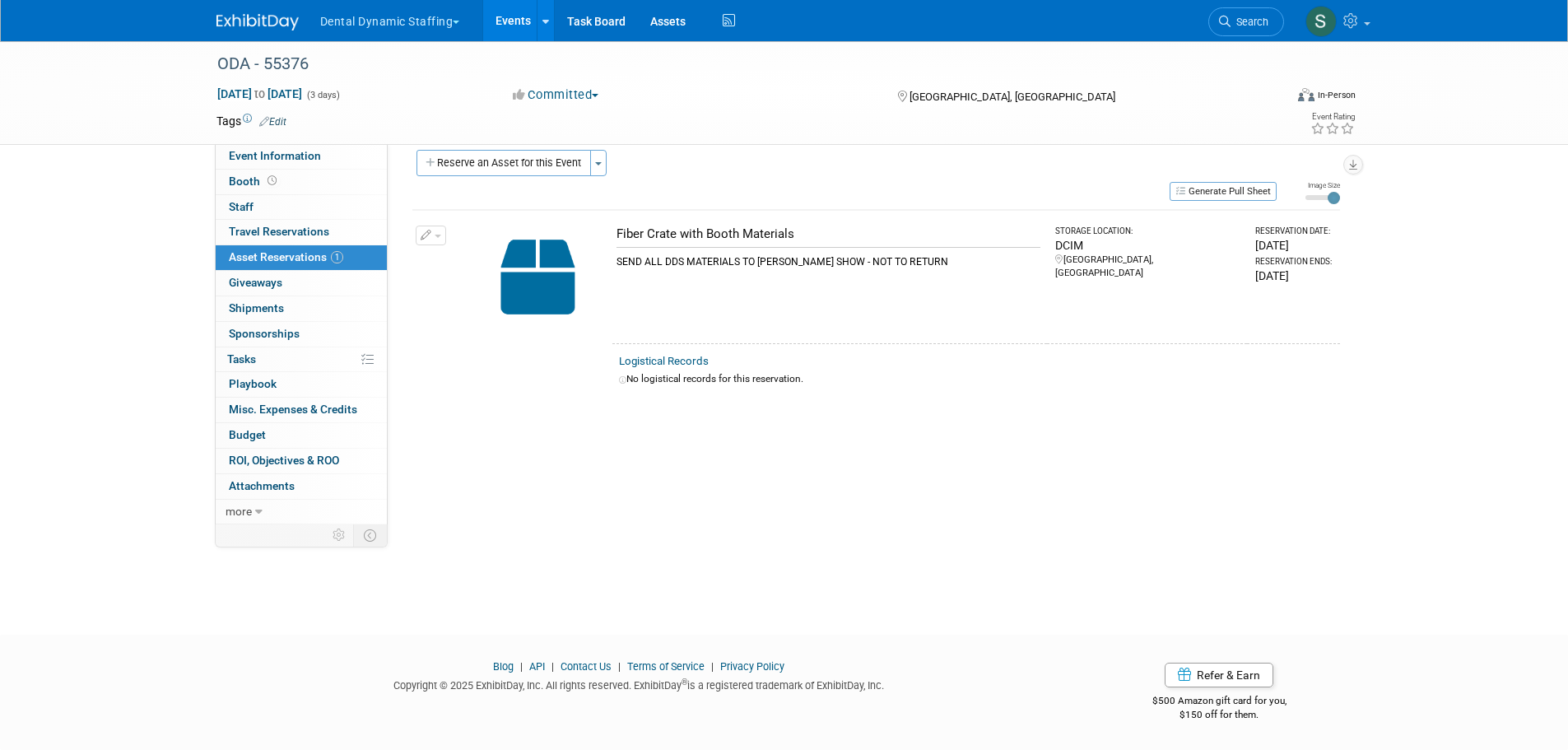
click at [302, 159] on span "Event Information" at bounding box center [274, 155] width 92 height 13
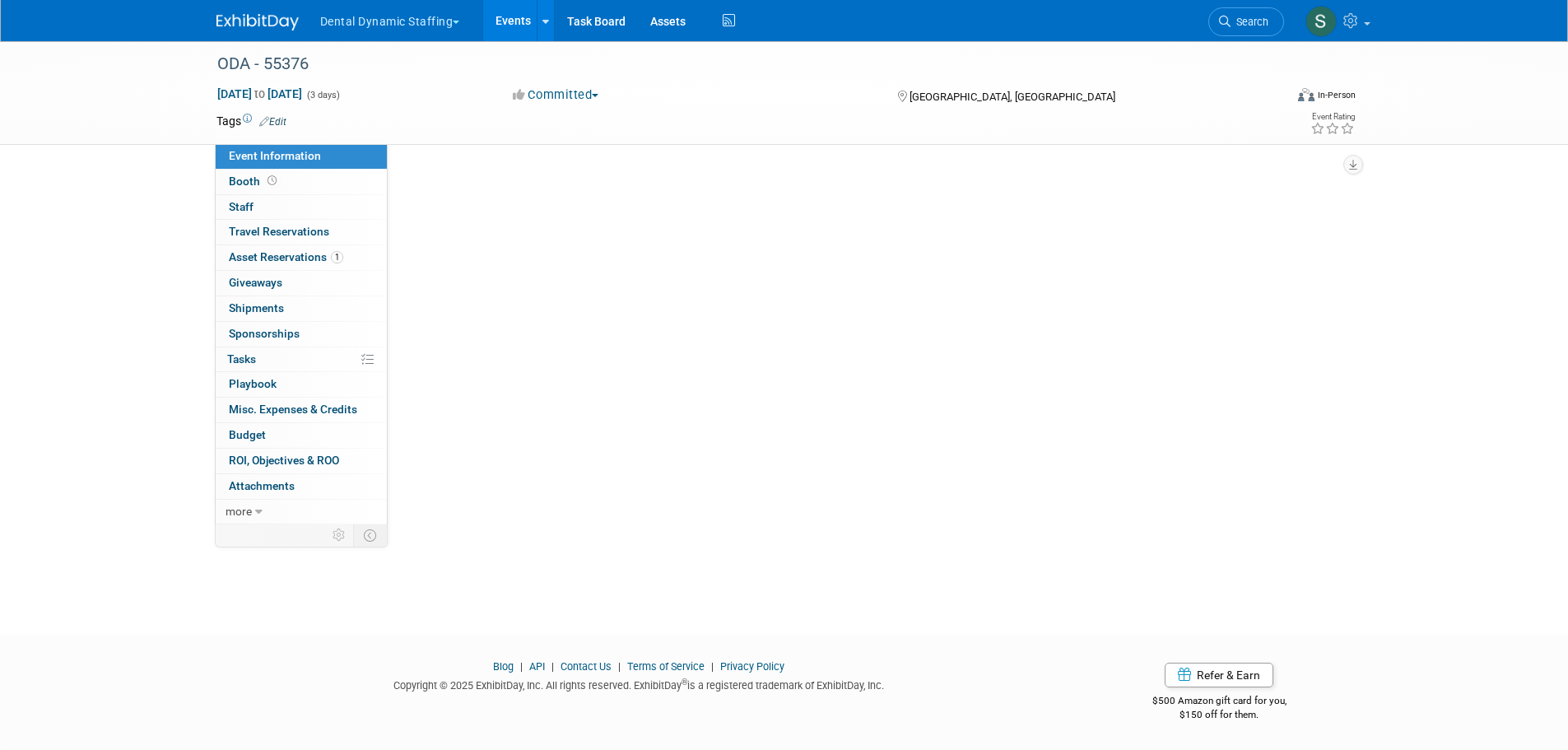
scroll to position [0, 0]
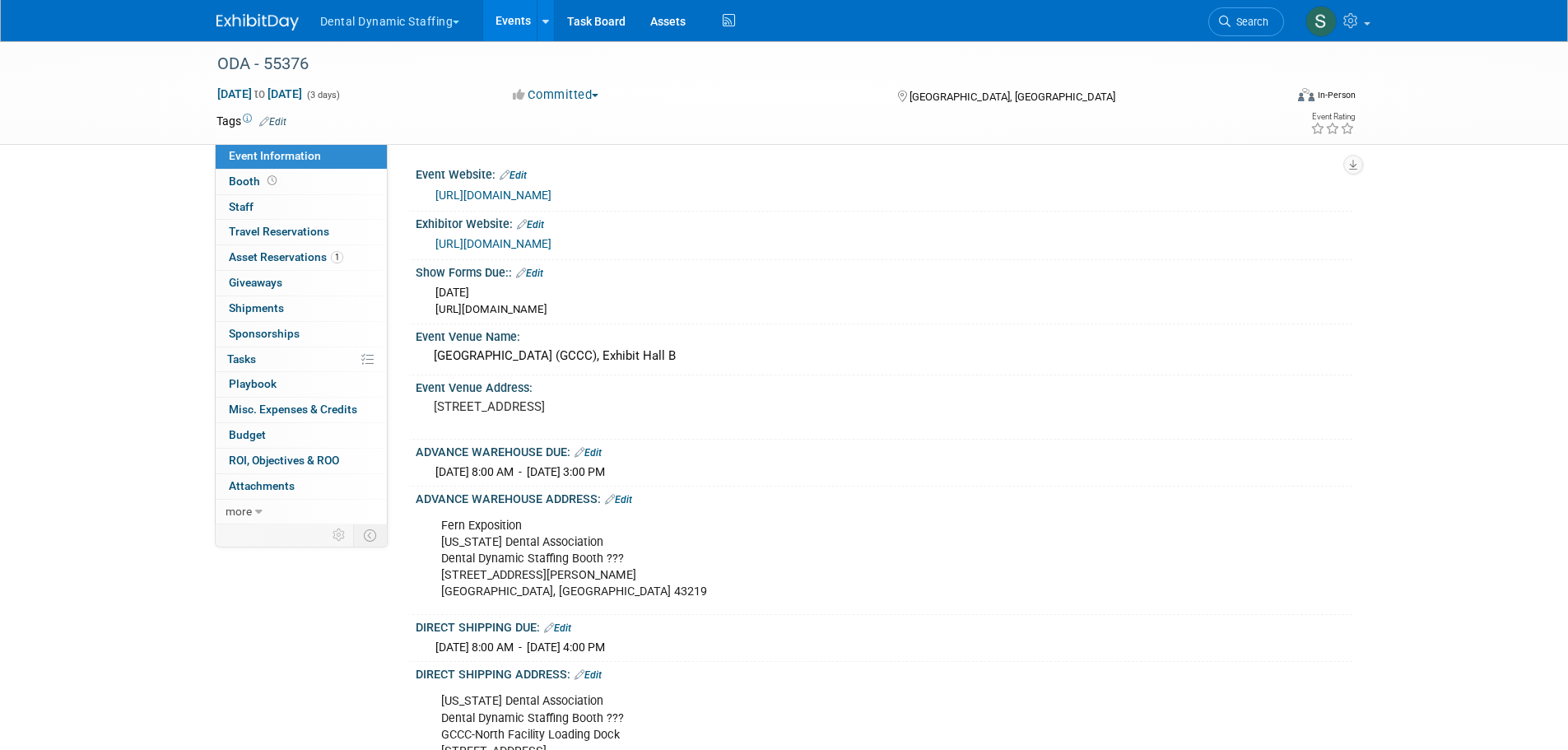
click at [624, 557] on div "Fern Exposition [US_STATE] Dental Association Dental Dynamic Staffing Booth ???…" at bounding box center [801, 559] width 742 height 99
click at [626, 491] on div "ADVANCE WAREHOUSE ADDRESS: Edit" at bounding box center [885, 497] width 937 height 21
click at [626, 497] on link "Edit" at bounding box center [619, 500] width 27 height 12
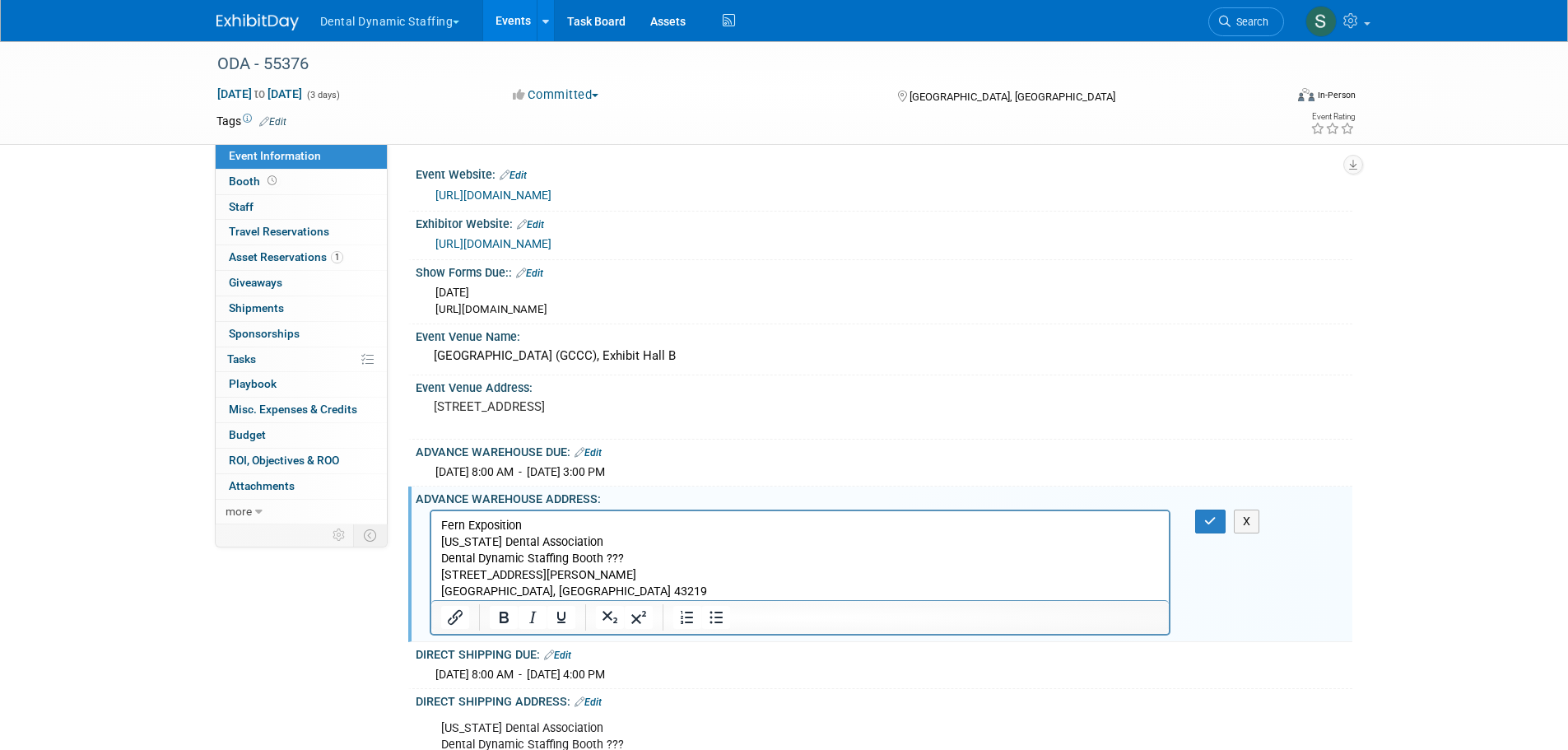
click at [644, 560] on p "Fern Exposition [US_STATE] Dental Association Dental Dynamic Staffing Booth ???…" at bounding box center [800, 559] width 720 height 82
click at [1200, 523] on button "button" at bounding box center [1210, 521] width 30 height 23
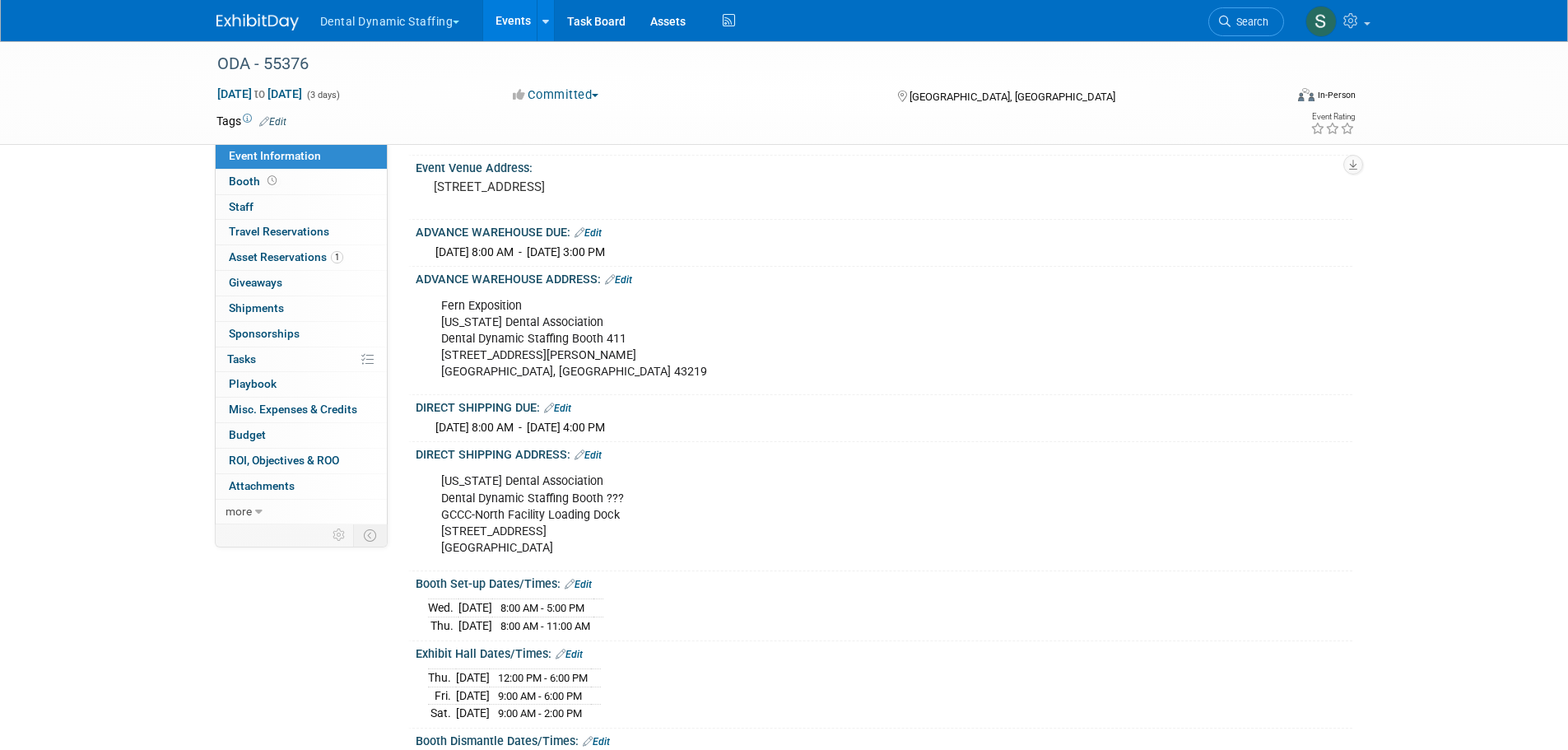
scroll to position [191, 0]
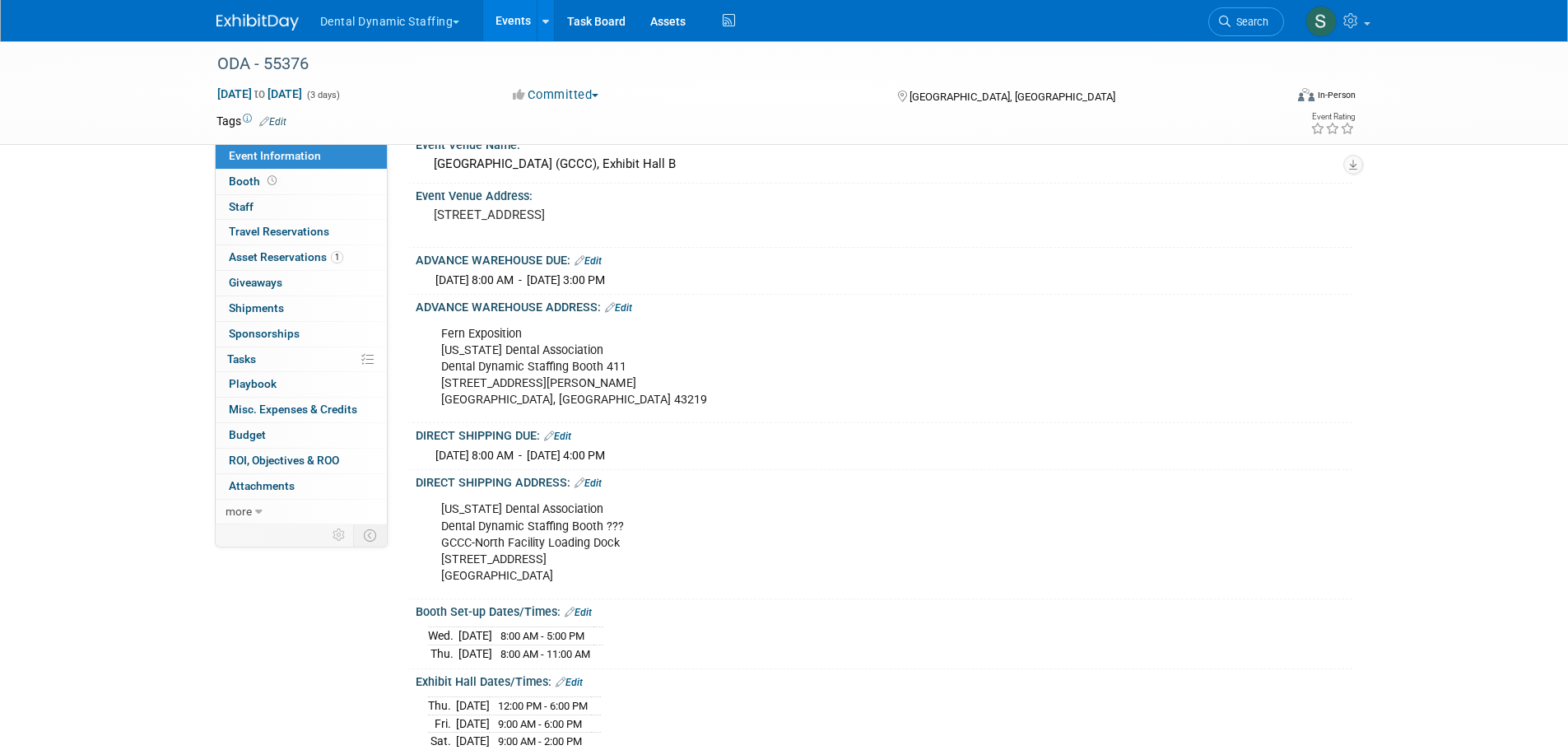
click at [495, 387] on div "Fern Exposition [US_STATE] Dental Association Dental Dynamic Staffing Booth [ST…" at bounding box center [801, 366] width 742 height 99
click at [565, 400] on div "Fern Exposition [US_STATE] Dental Association Dental Dynamic Staffing Booth [ST…" at bounding box center [801, 366] width 742 height 99
drag, startPoint x: 568, startPoint y: 398, endPoint x: 438, endPoint y: 336, distance: 144.0
click at [438, 336] on div "Fern Exposition [US_STATE] Dental Association Dental Dynamic Staffing Booth [ST…" at bounding box center [801, 366] width 742 height 99
copy div "Fern Exposition [US_STATE] Dental Association Dental Dynamic Staffing Booth [ST…"
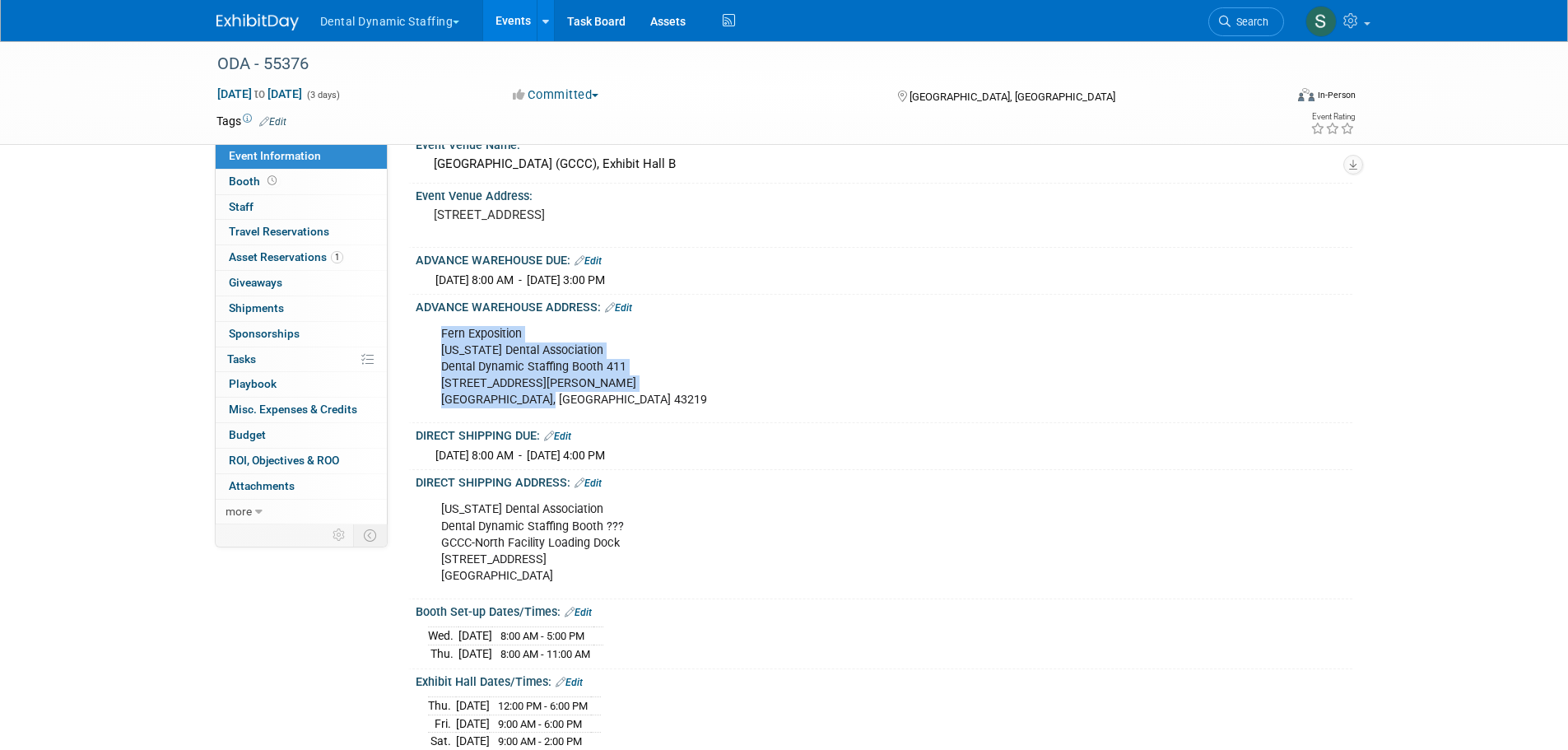
click at [291, 260] on span "Asset Reservations 1" at bounding box center [285, 256] width 114 height 13
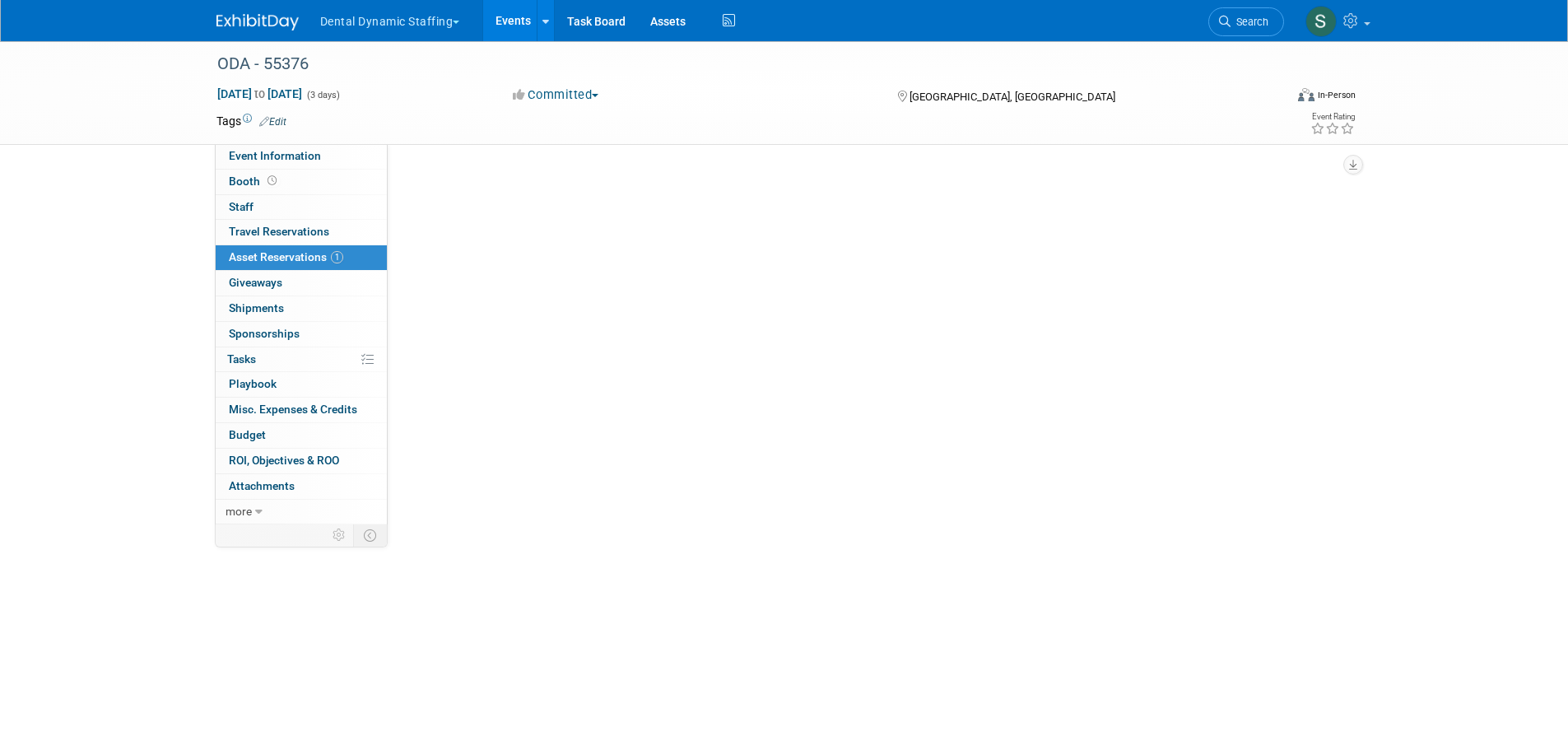
scroll to position [0, 0]
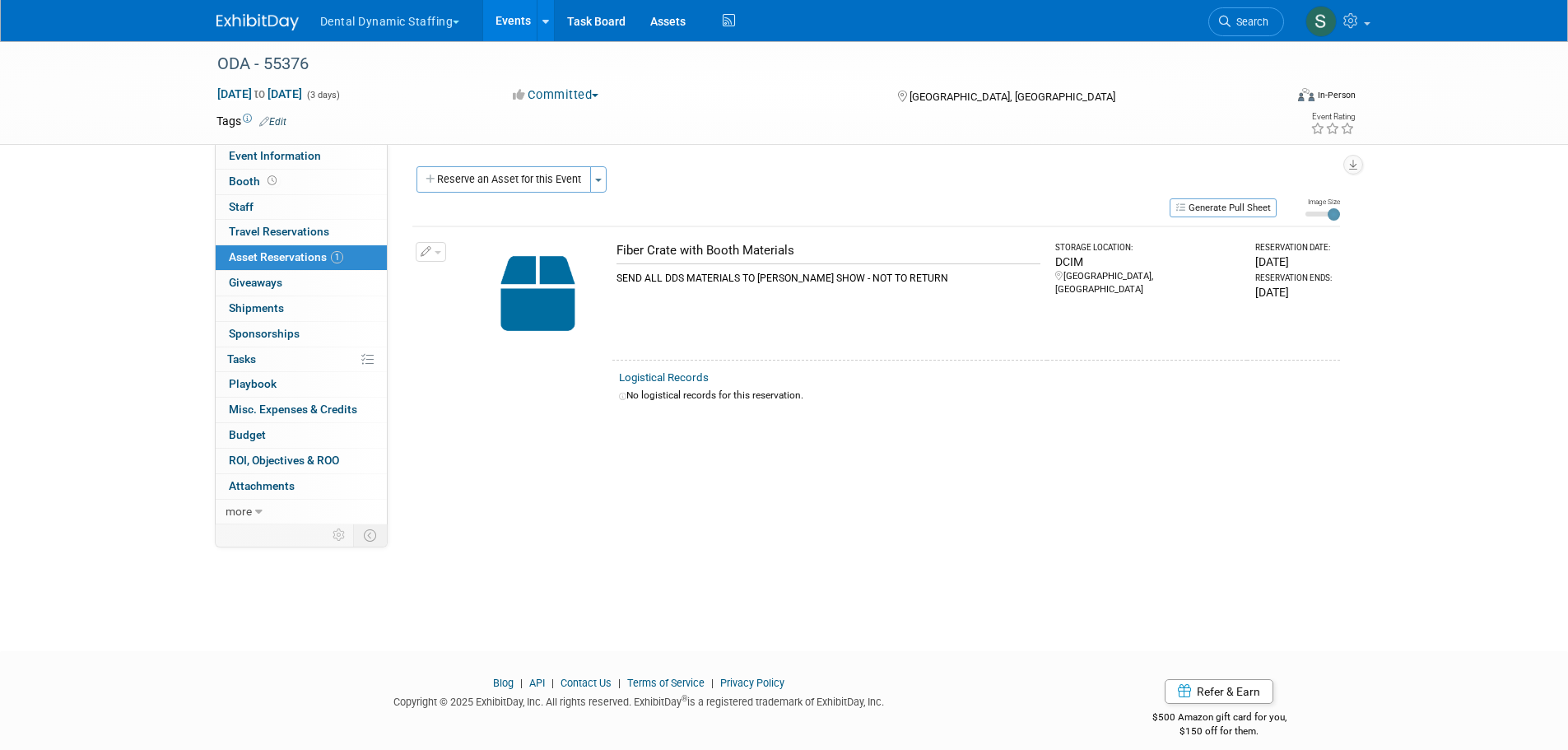
click at [508, 181] on button "Reserve an Asset for this Event" at bounding box center [504, 179] width 175 height 26
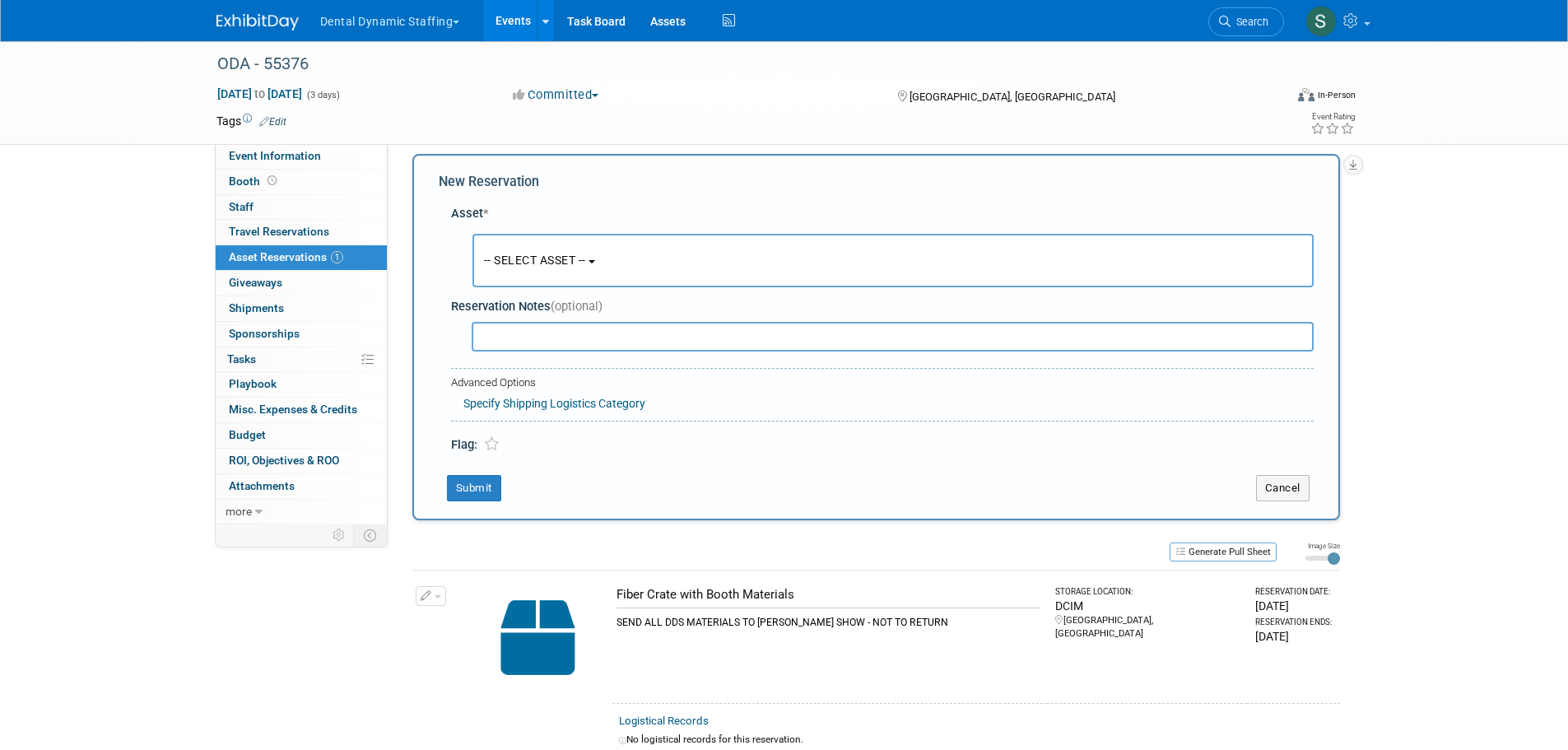
scroll to position [16, 0]
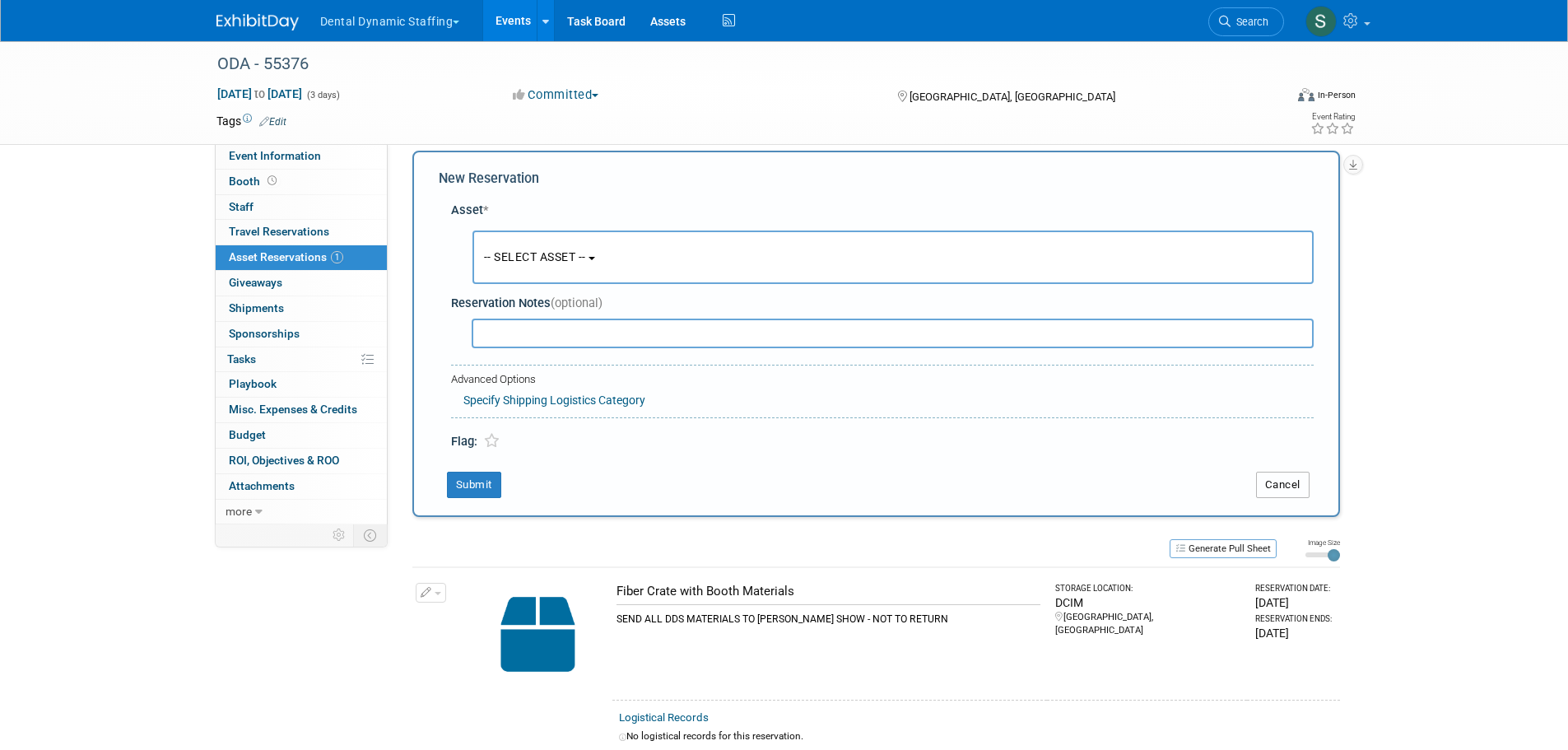
click at [1271, 486] on button "Cancel" at bounding box center [1283, 484] width 54 height 26
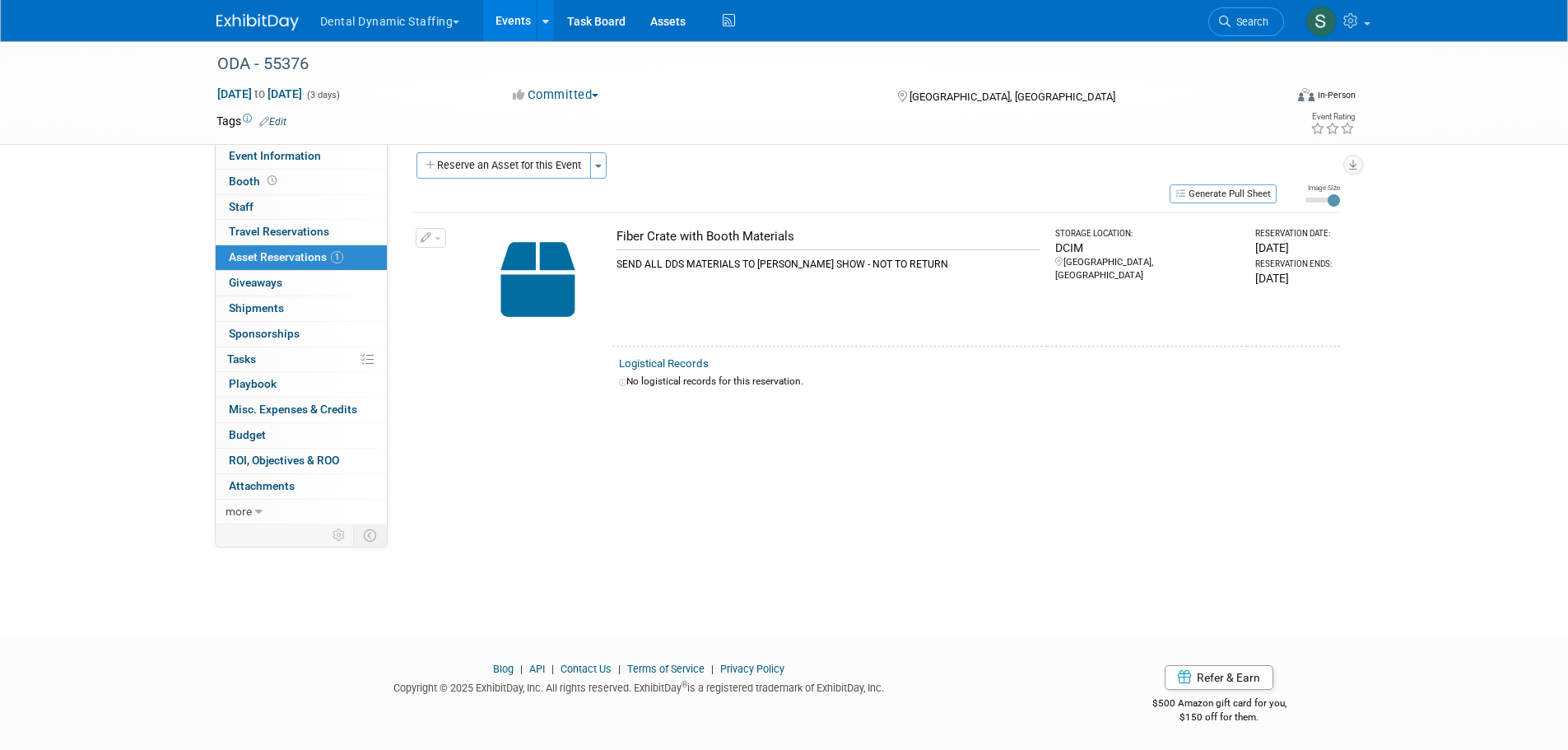
scroll to position [0, 0]
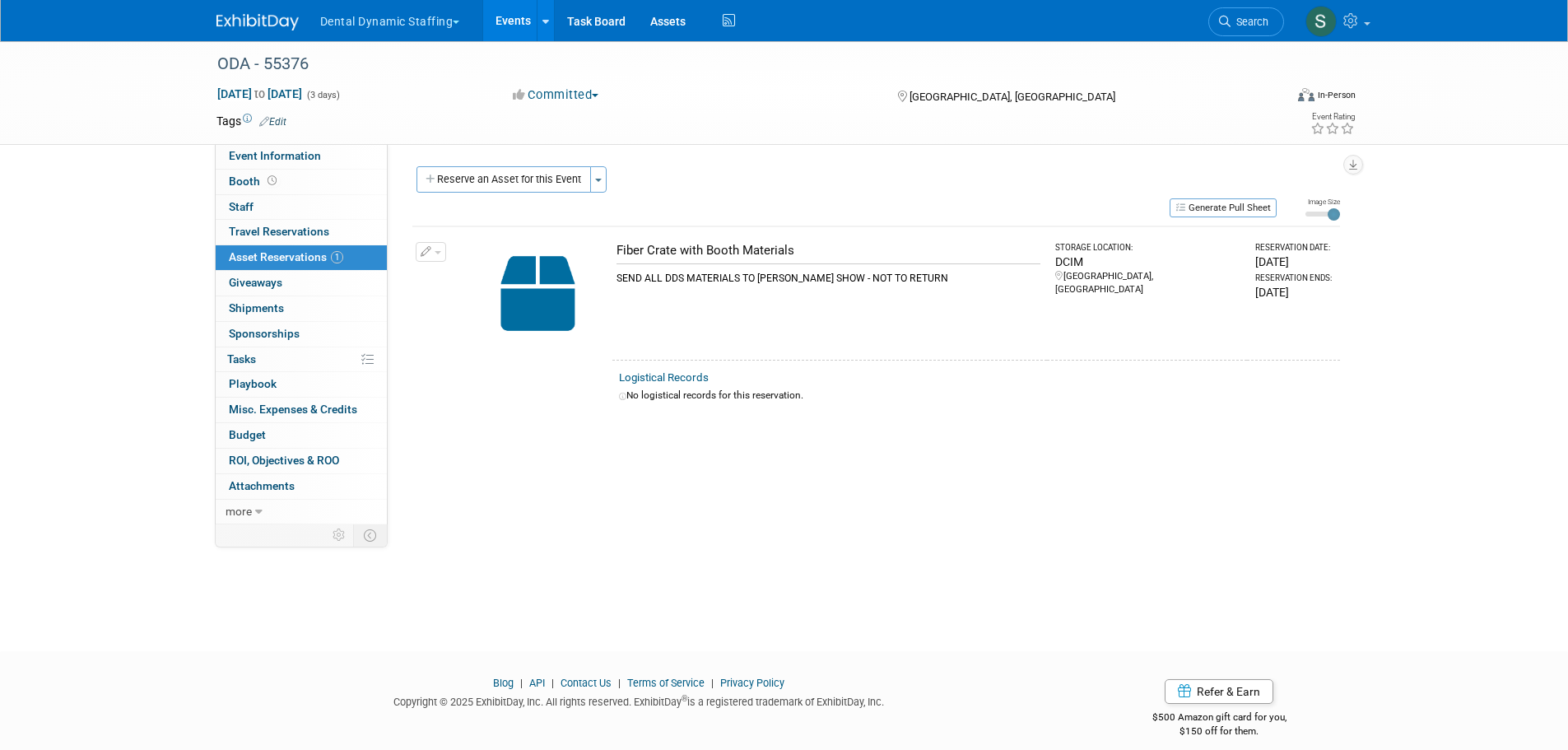
click at [1216, 202] on button "Generate Pull Sheet" at bounding box center [1223, 207] width 107 height 19
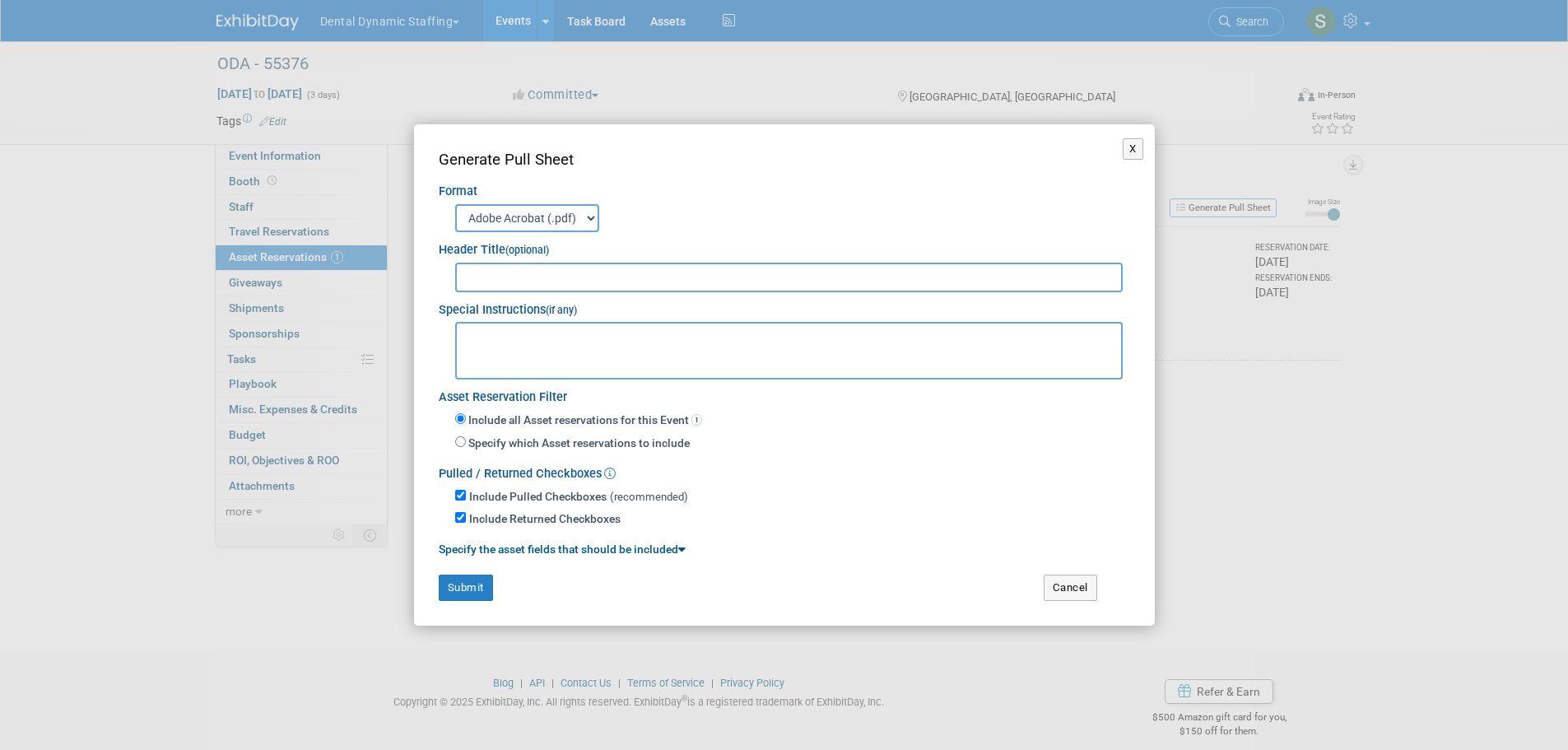
click at [524, 275] on input "text" at bounding box center [789, 277] width 669 height 29
type input "DDS ODA - 2025 - 55376"
paste textarea "Fern Exposition [US_STATE] Dental Association Dental Dynamic Staffing Booth [ST…"
type textarea "Fern Exposition [US_STATE] Dental Association Dental Dynamic Staffing Booth [ST…"
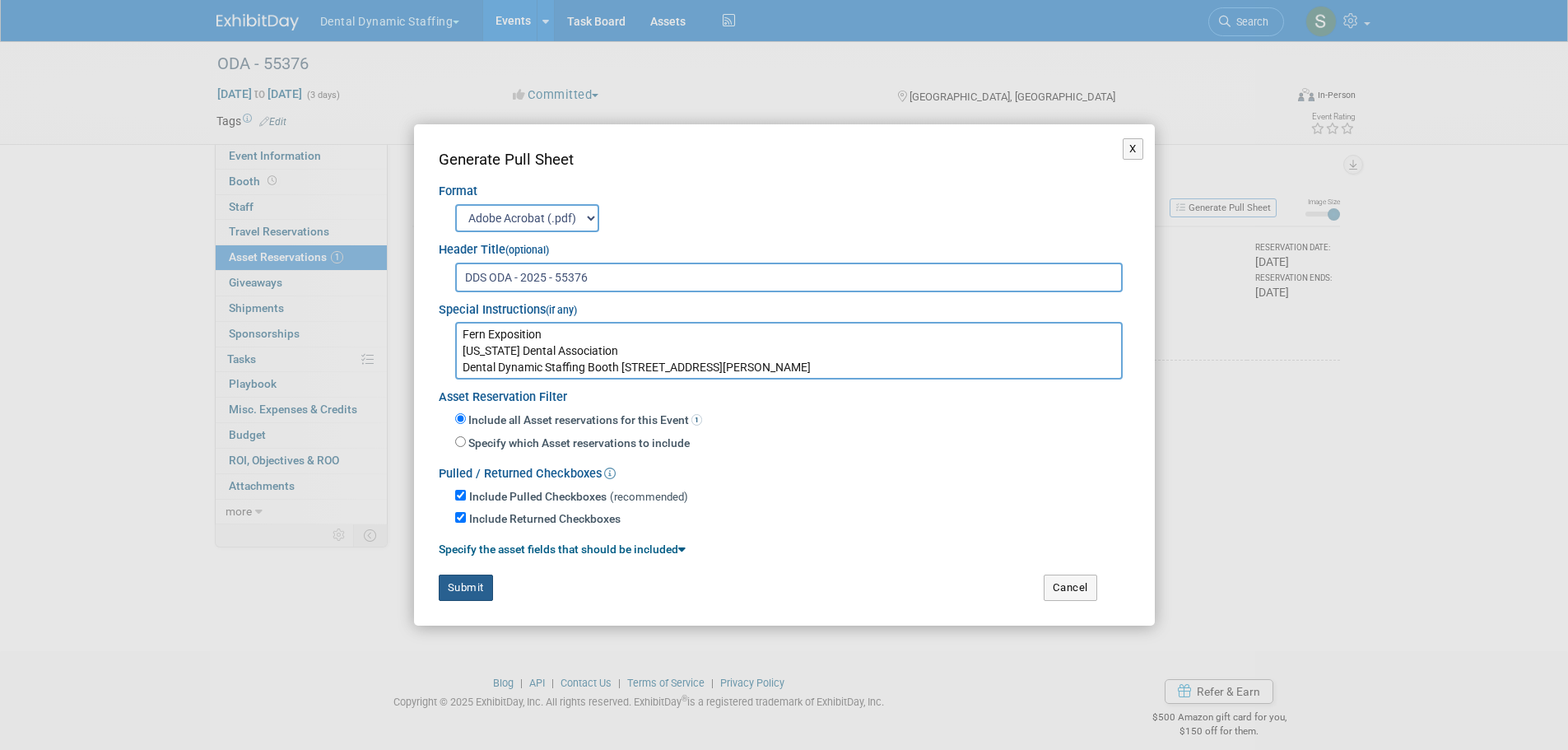
click at [468, 590] on button "Submit" at bounding box center [466, 588] width 55 height 26
